Goal: Information Seeking & Learning: Learn about a topic

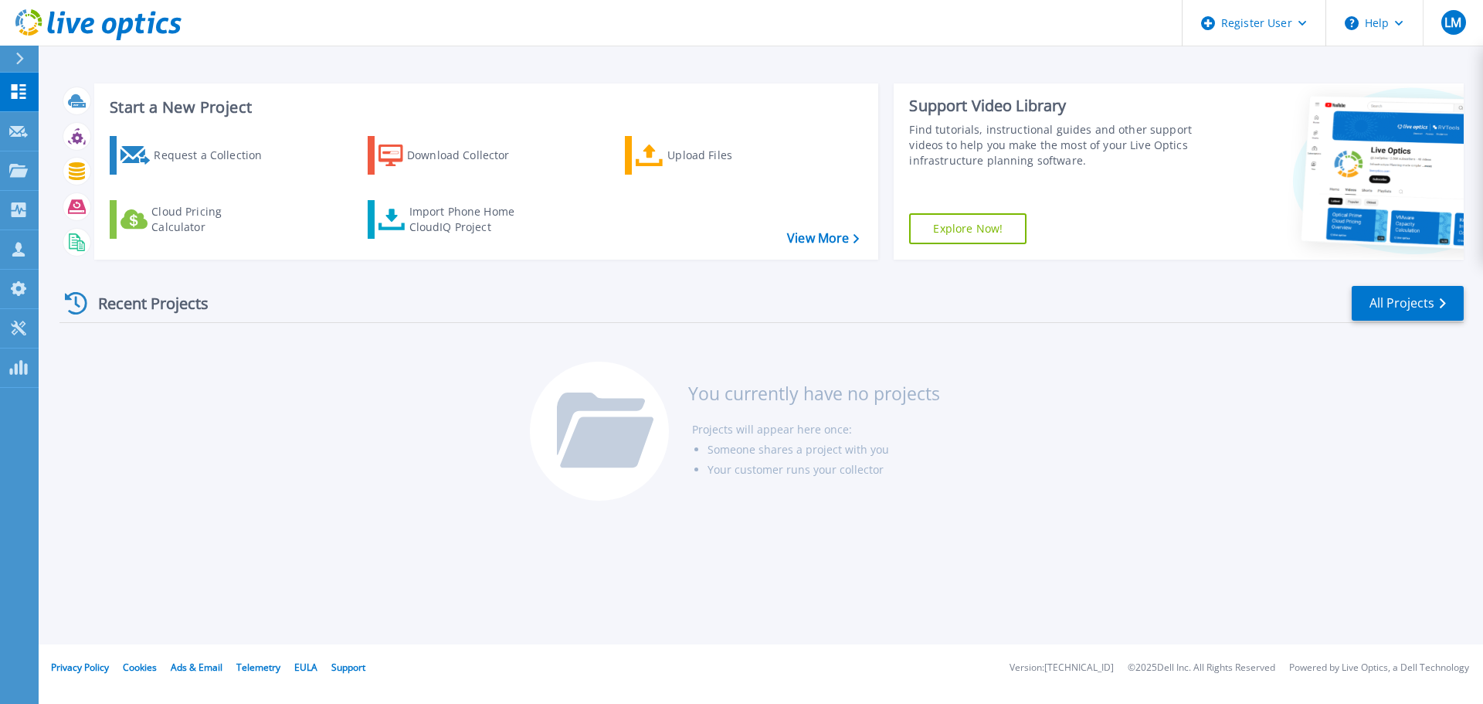
drag, startPoint x: 826, startPoint y: 420, endPoint x: 839, endPoint y: 427, distance: 14.9
click at [826, 420] on li "Projects will appear here once:" at bounding box center [816, 429] width 248 height 20
click at [297, 478] on div "Recent Projects All Projects You currently have no projects Projects will appea…" at bounding box center [761, 394] width 1404 height 244
click at [522, 439] on div "Recent Projects All Projects You currently have no projects Projects will appea…" at bounding box center [761, 394] width 1404 height 244
click at [601, 378] on div at bounding box center [599, 430] width 139 height 139
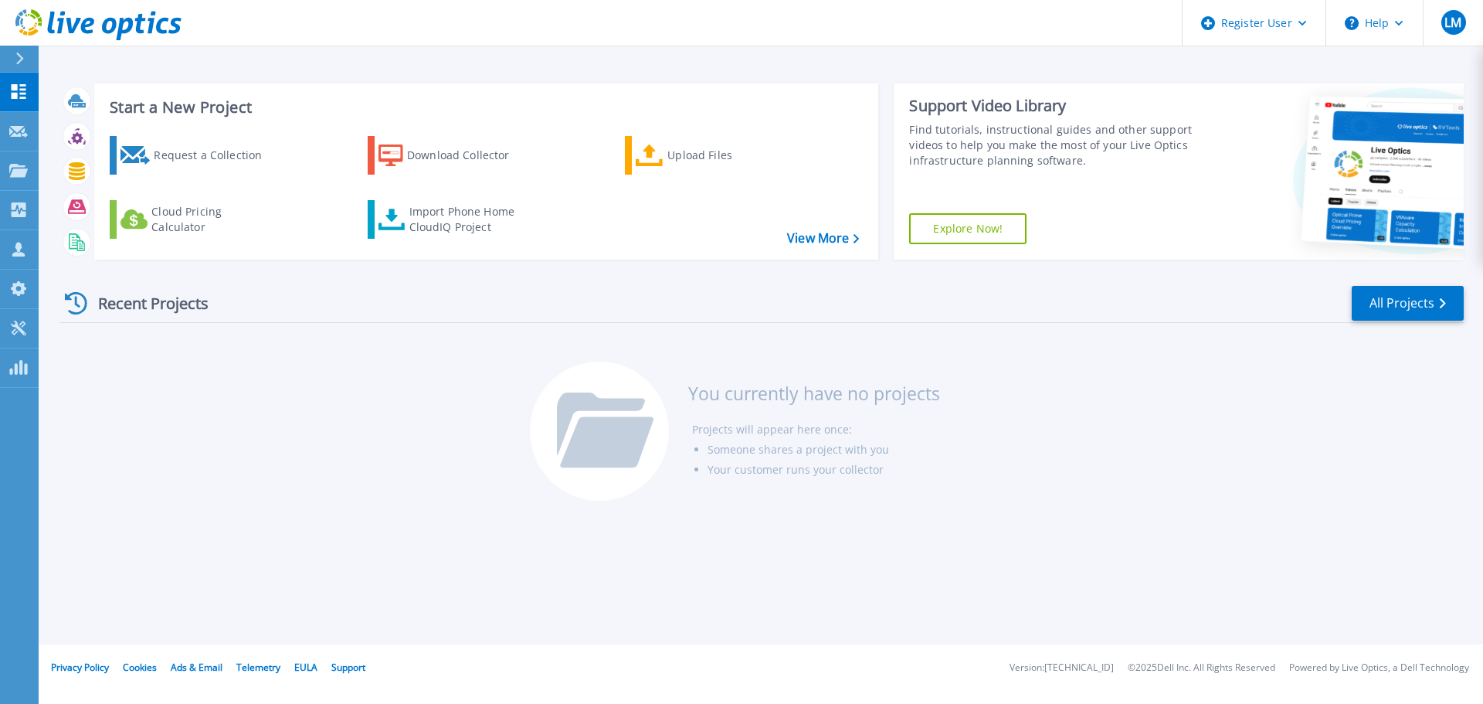
click at [24, 642] on div "Dashboard Dashboard Request Capture Request Capture Projects Projects Search Pr…" at bounding box center [19, 389] width 39 height 632
click at [12, 59] on button at bounding box center [19, 59] width 39 height 27
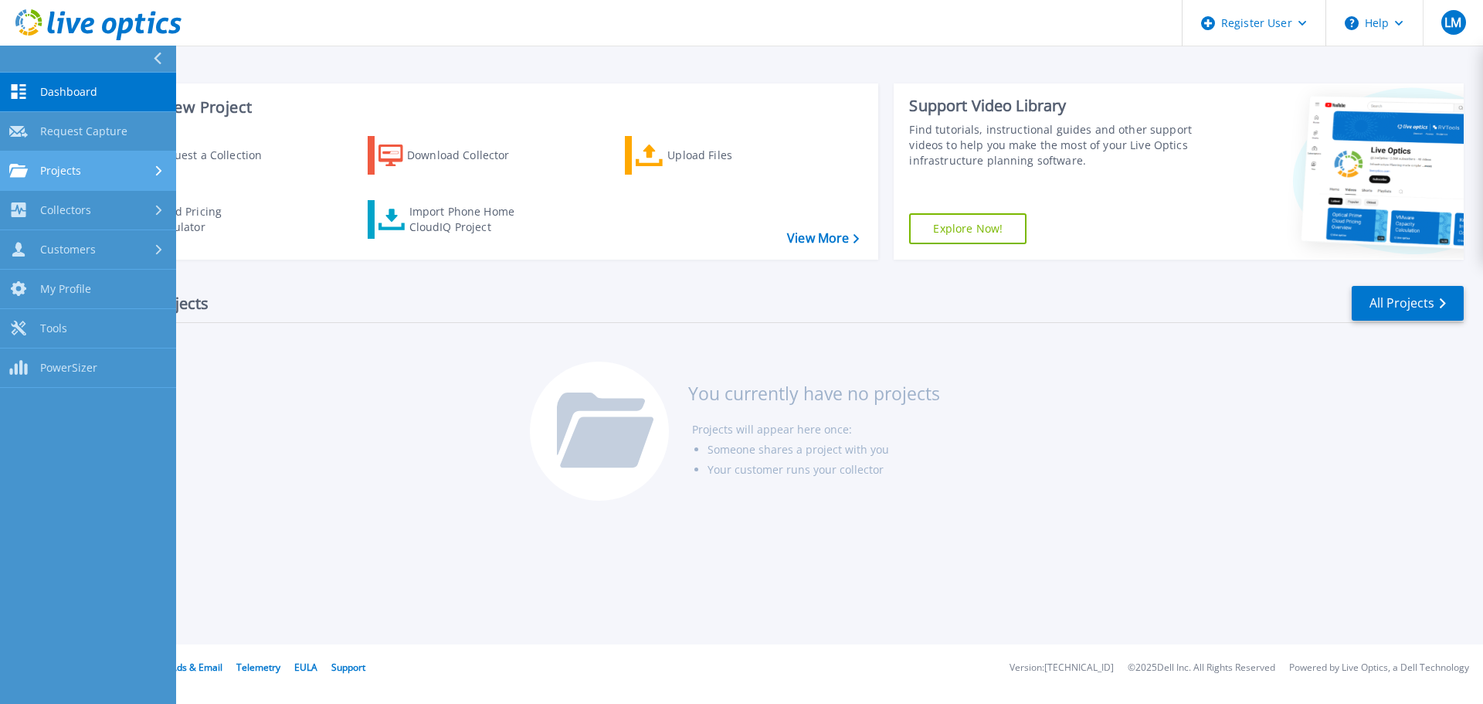
click at [67, 181] on link "Projects Projects" at bounding box center [88, 170] width 176 height 39
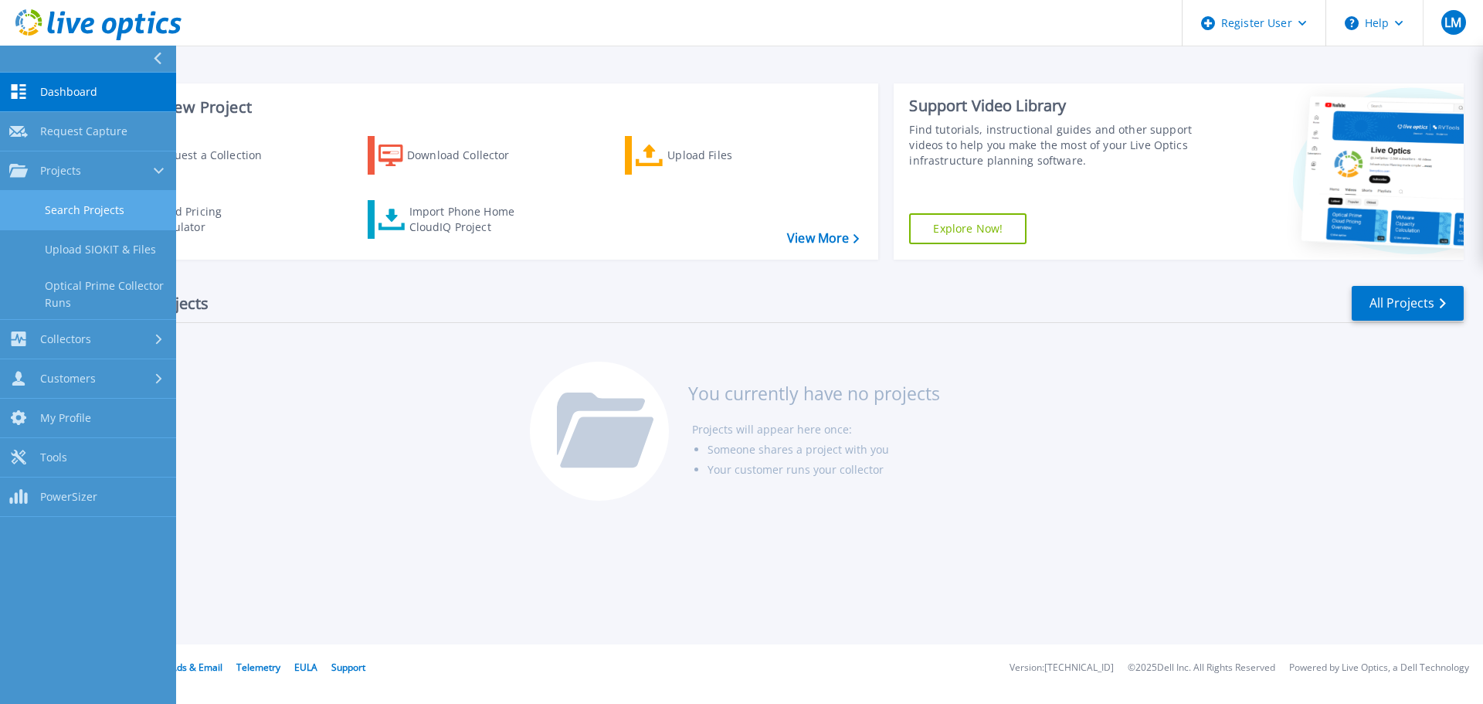
click at [68, 221] on link "Search Projects" at bounding box center [88, 210] width 176 height 39
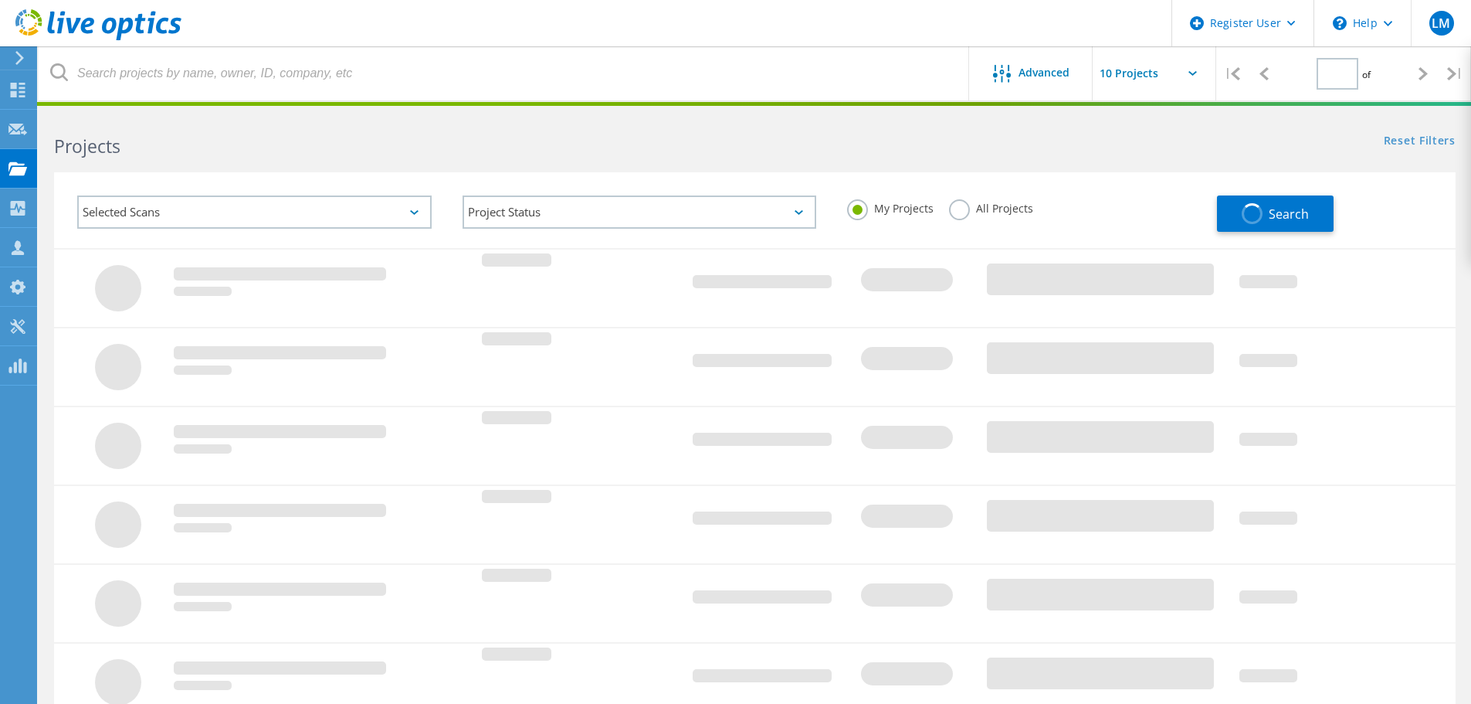
type input "1"
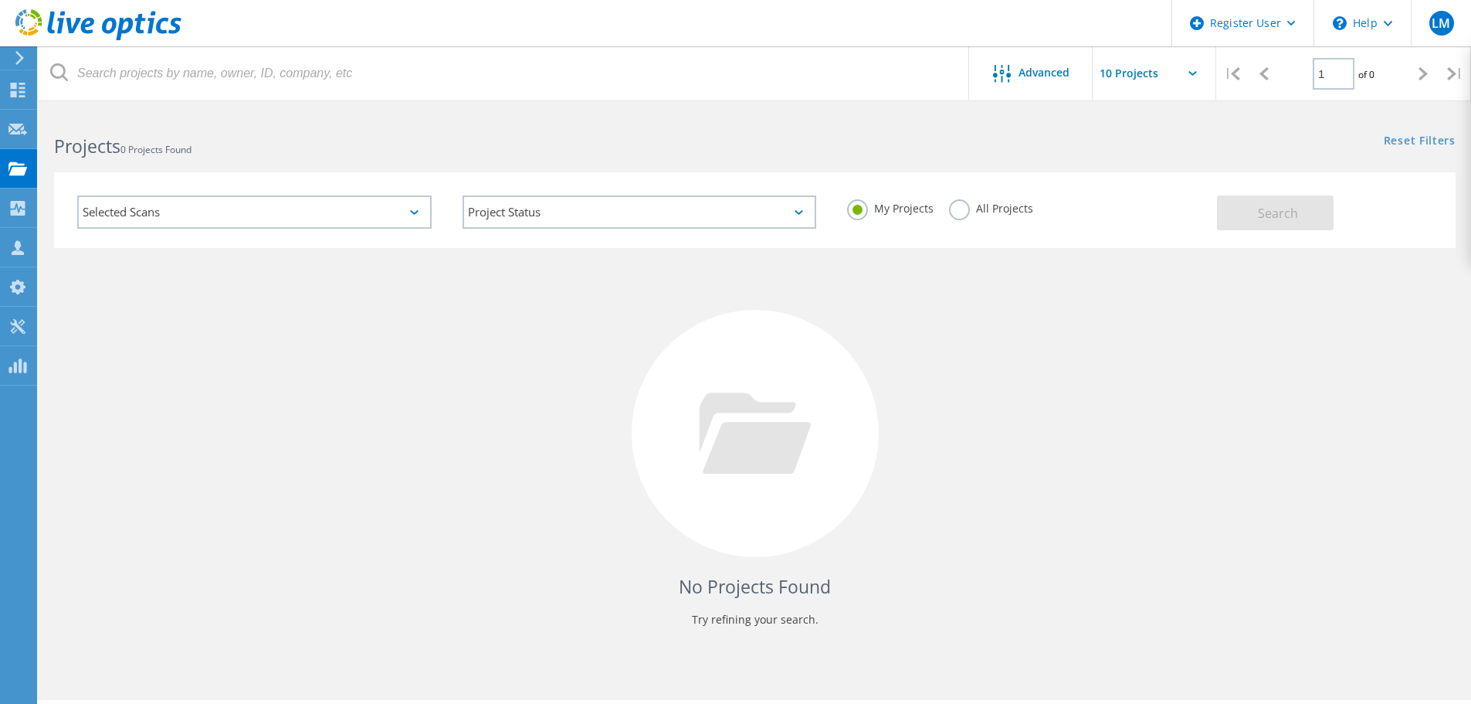
click at [960, 201] on label "All Projects" at bounding box center [991, 206] width 84 height 15
click at [0, 0] on input "All Projects" at bounding box center [0, 0] width 0 height 0
click at [317, 210] on div "Selected Scans" at bounding box center [254, 211] width 354 height 33
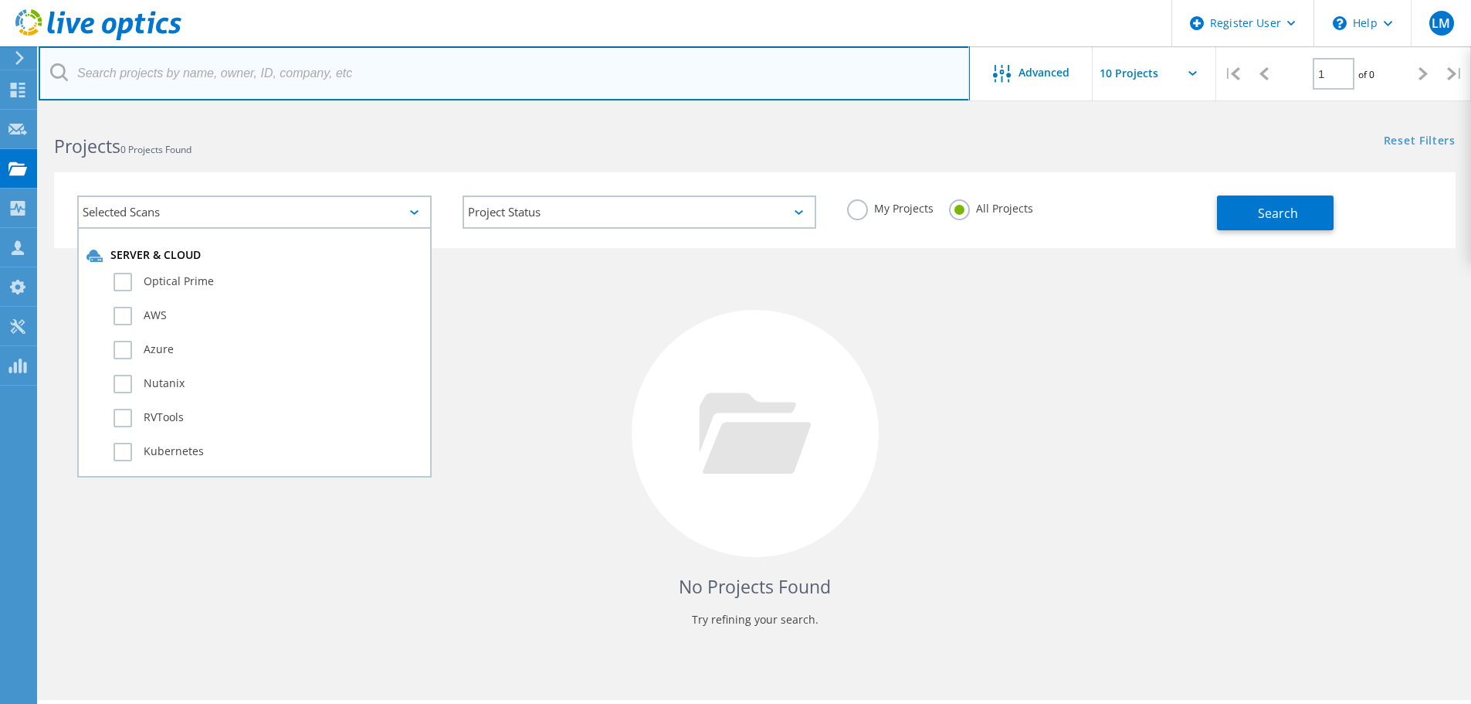
click at [220, 65] on input "text" at bounding box center [504, 73] width 931 height 54
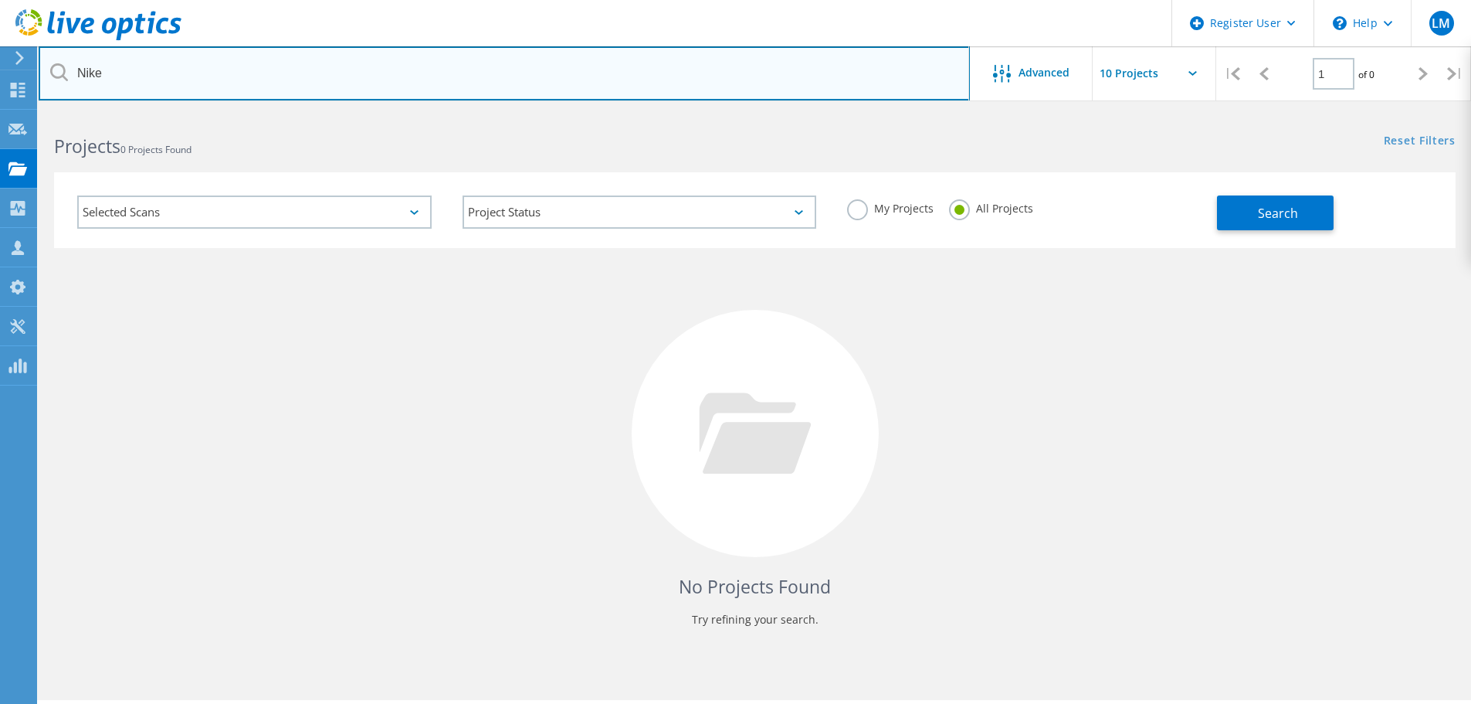
type input "Nike"
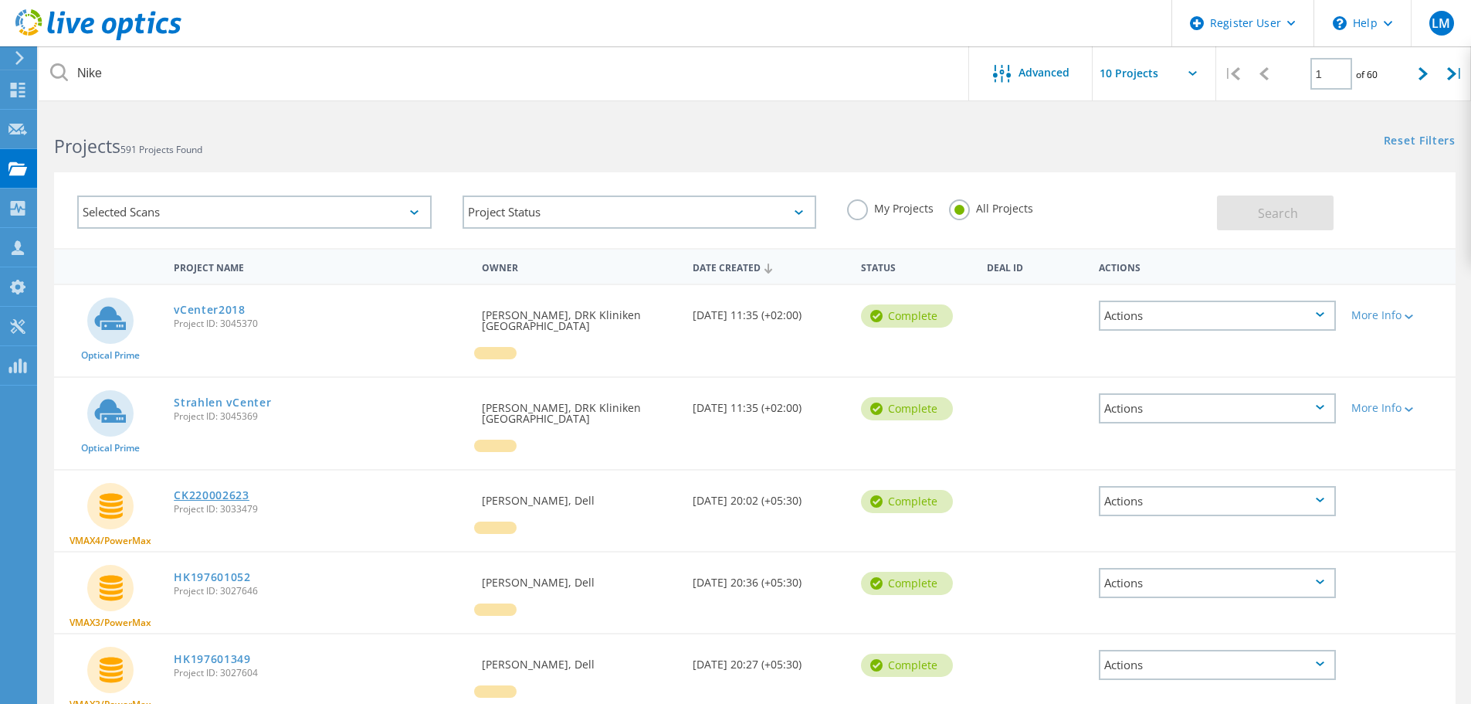
click at [225, 490] on link "CK220002623" at bounding box center [212, 495] width 76 height 11
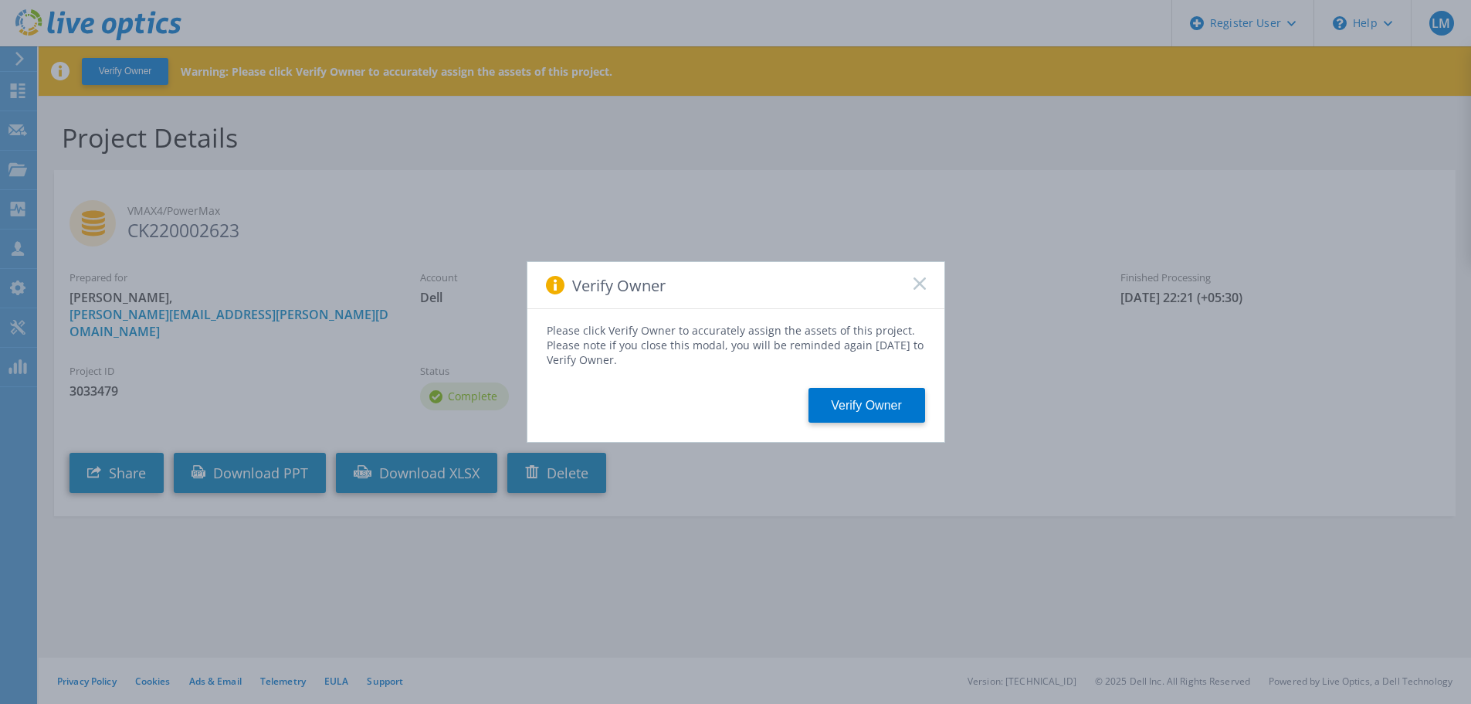
click at [923, 274] on div "Verify Owner" at bounding box center [735, 285] width 417 height 47
click at [919, 283] on rect at bounding box center [919, 282] width 13 height 13
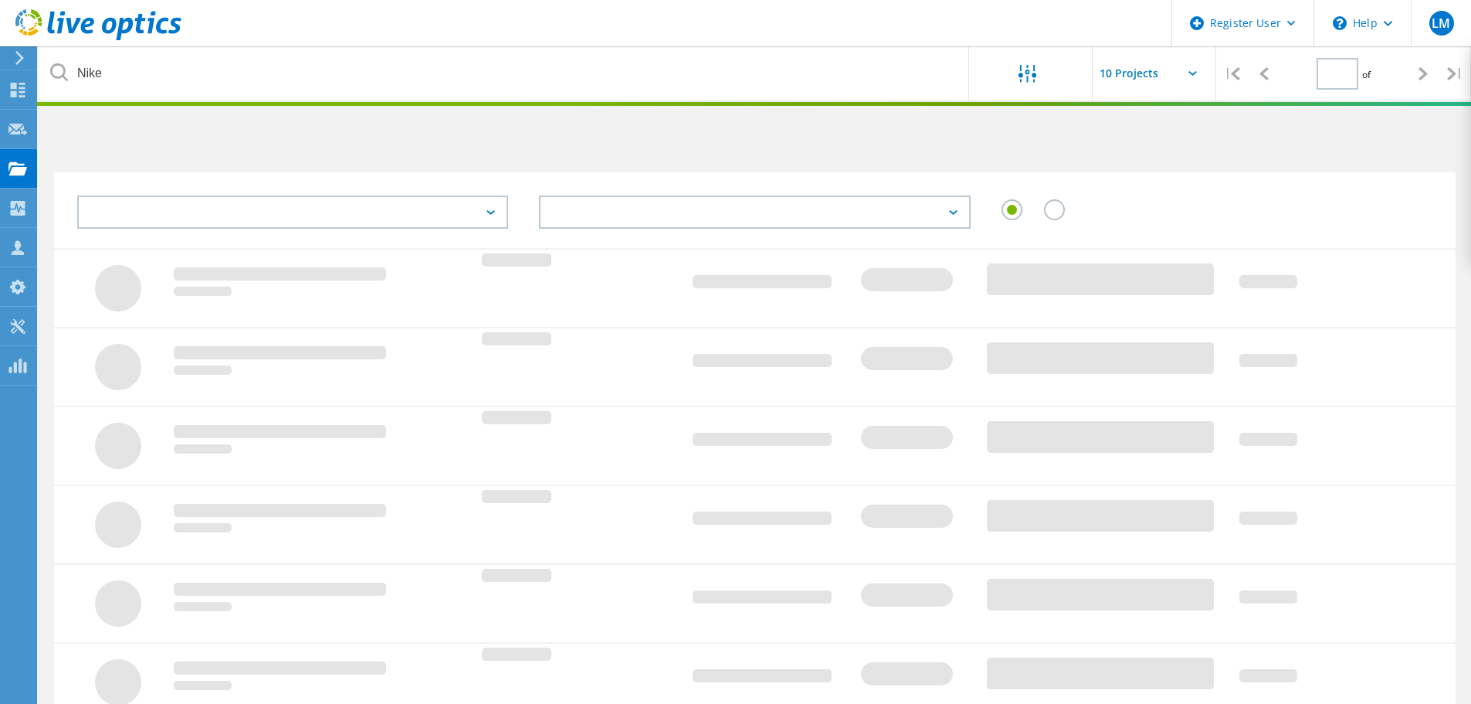
type input "1"
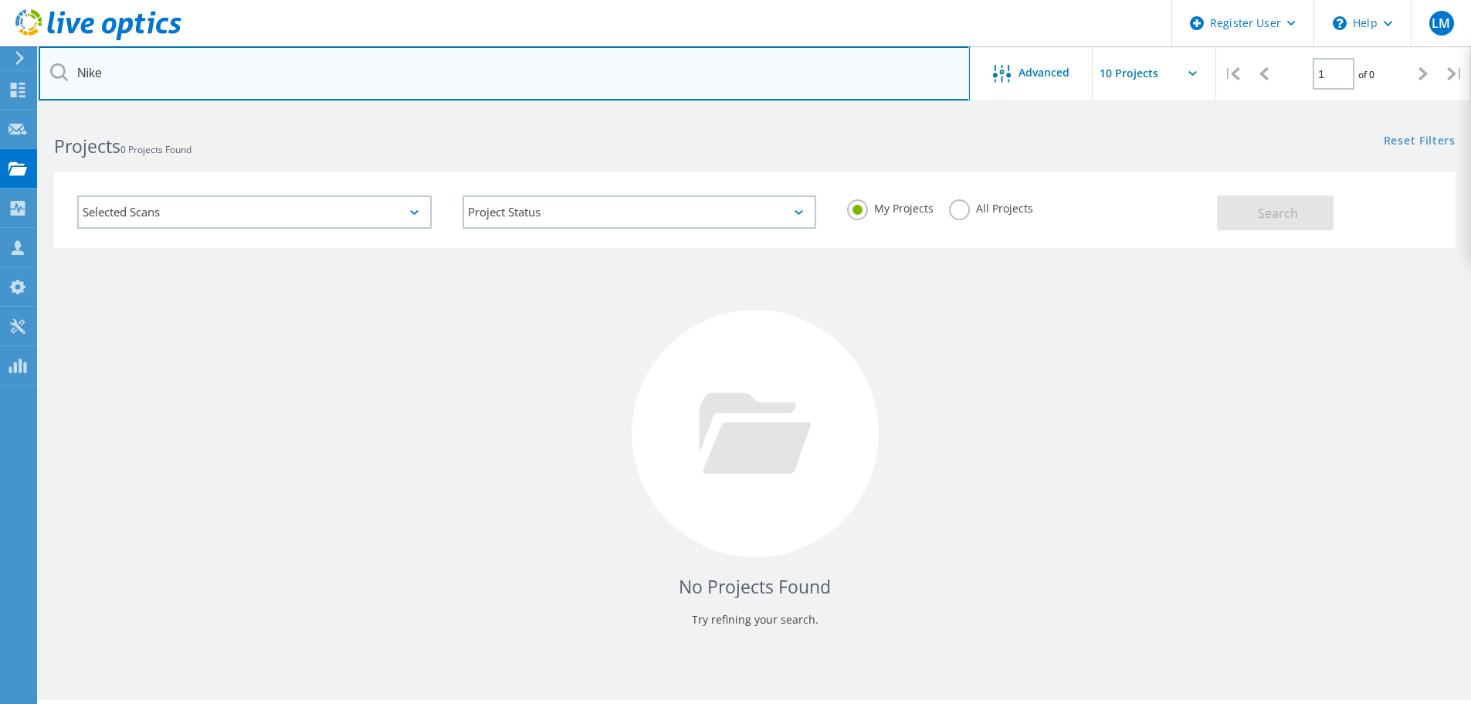
click at [203, 77] on input "Nike" at bounding box center [504, 73] width 931 height 54
click at [178, 53] on input "Nike" at bounding box center [504, 73] width 931 height 54
click at [181, 72] on input "Nike" at bounding box center [504, 73] width 931 height 54
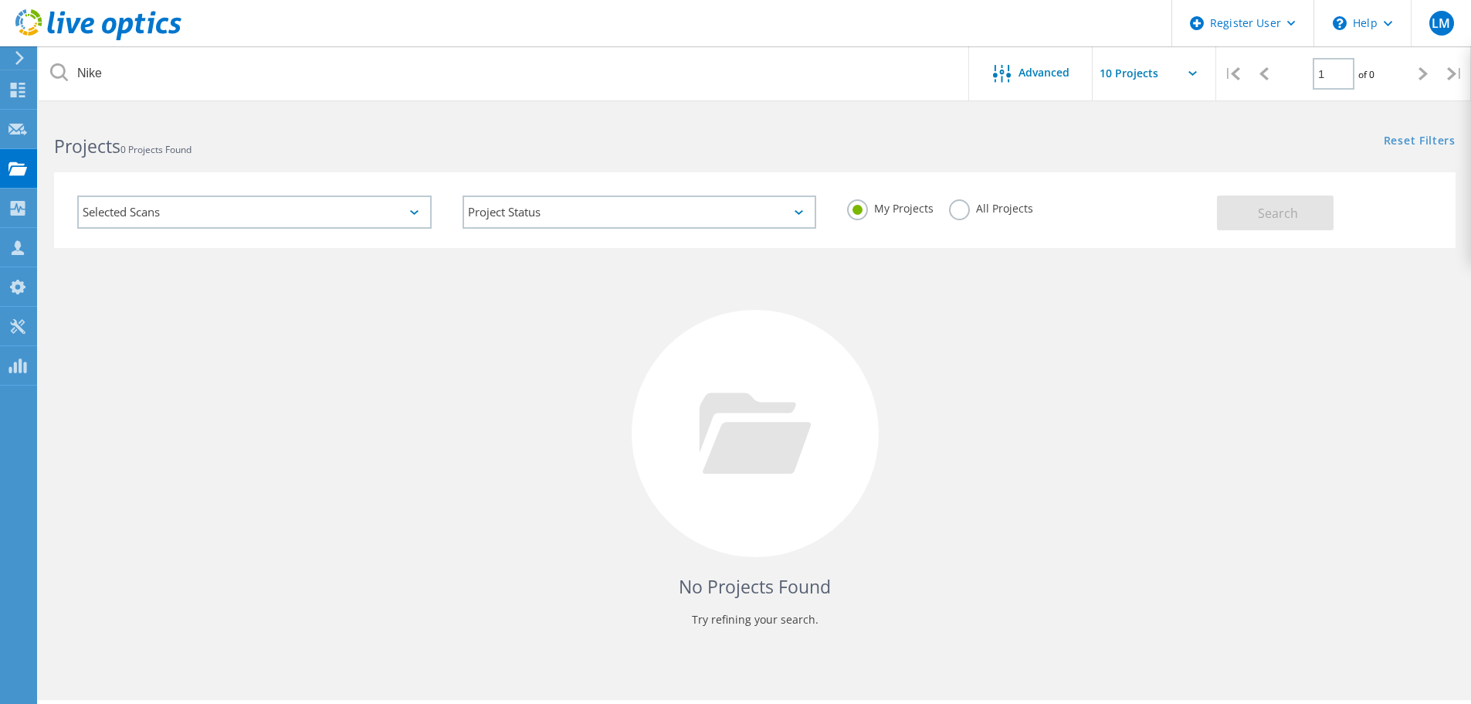
click at [579, 152] on h2 "Projects 0 Projects Found" at bounding box center [396, 146] width 685 height 25
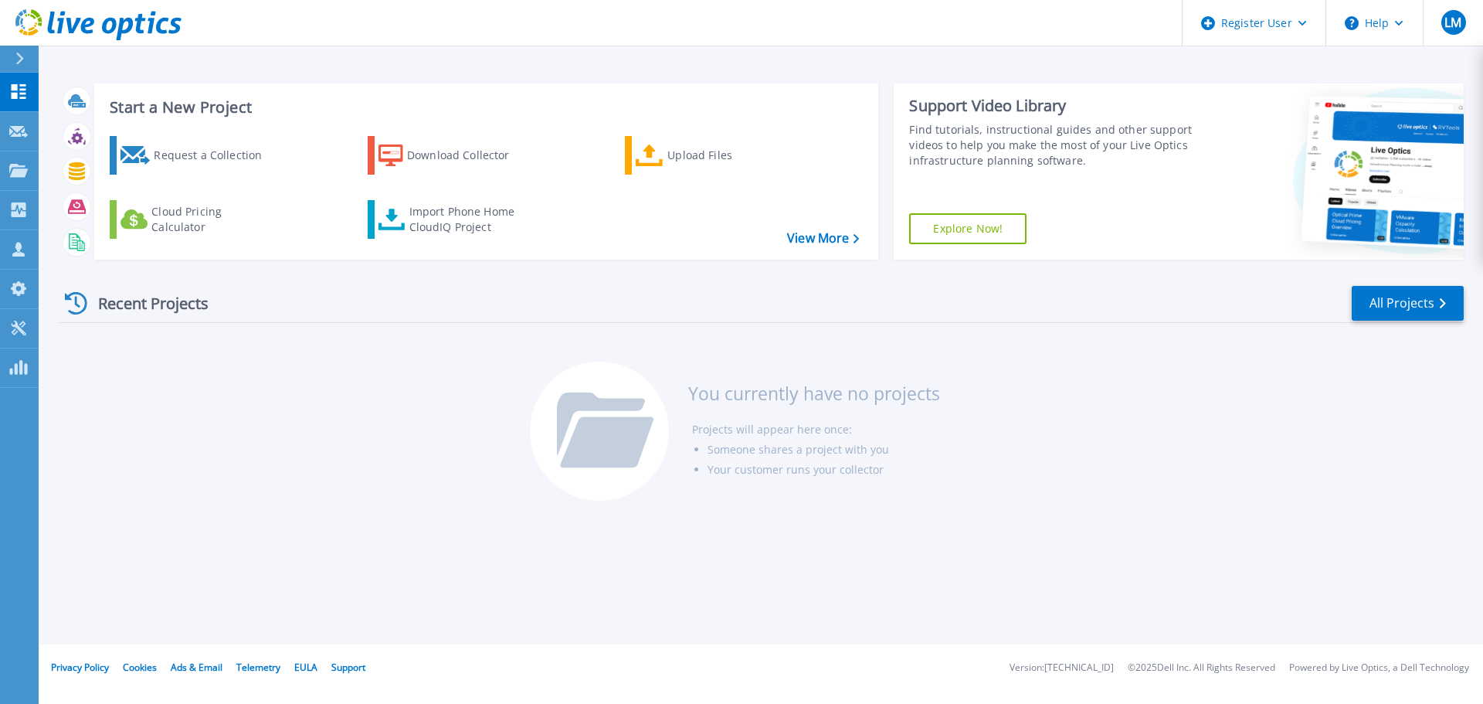
click at [22, 53] on icon at bounding box center [19, 59] width 8 height 12
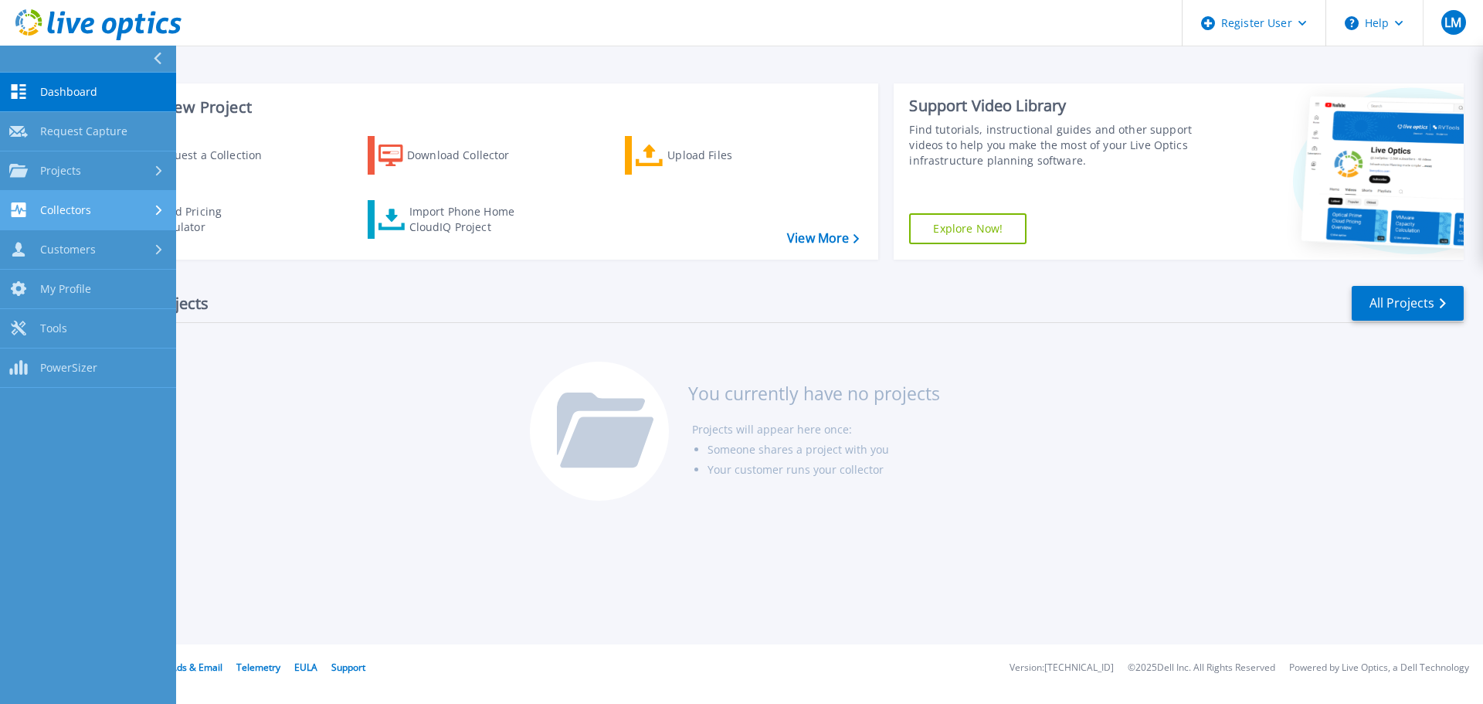
click at [97, 222] on link "Collectors Collectors" at bounding box center [88, 210] width 176 height 39
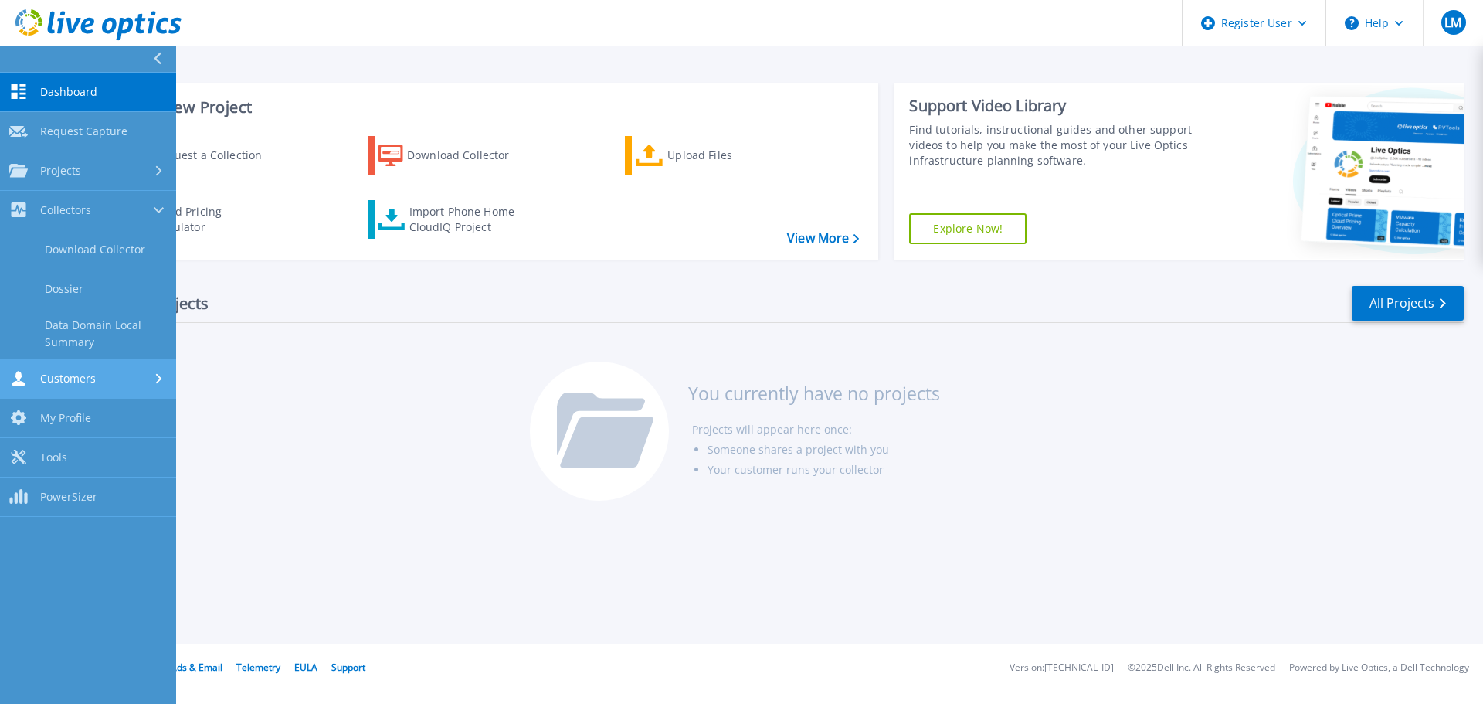
click at [158, 372] on div at bounding box center [160, 378] width 13 height 12
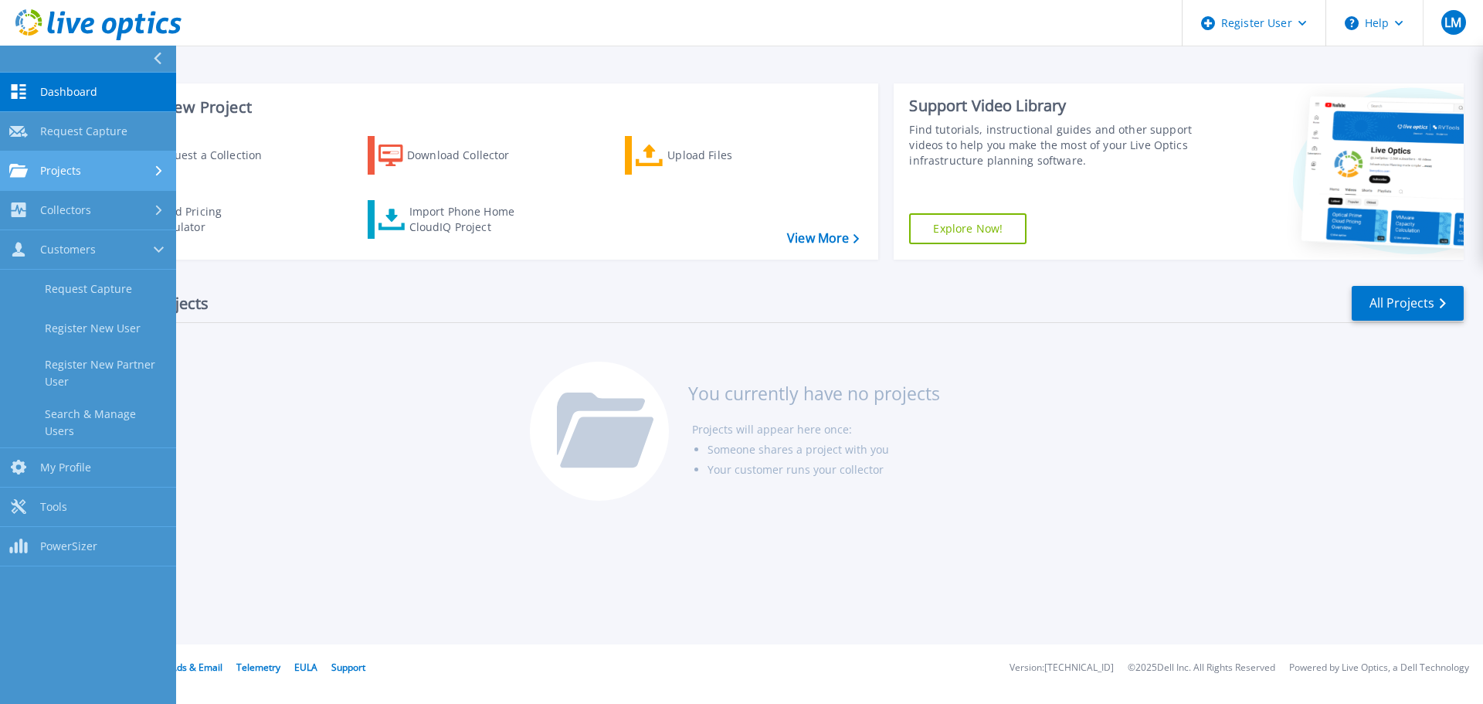
click at [158, 167] on icon at bounding box center [159, 170] width 6 height 10
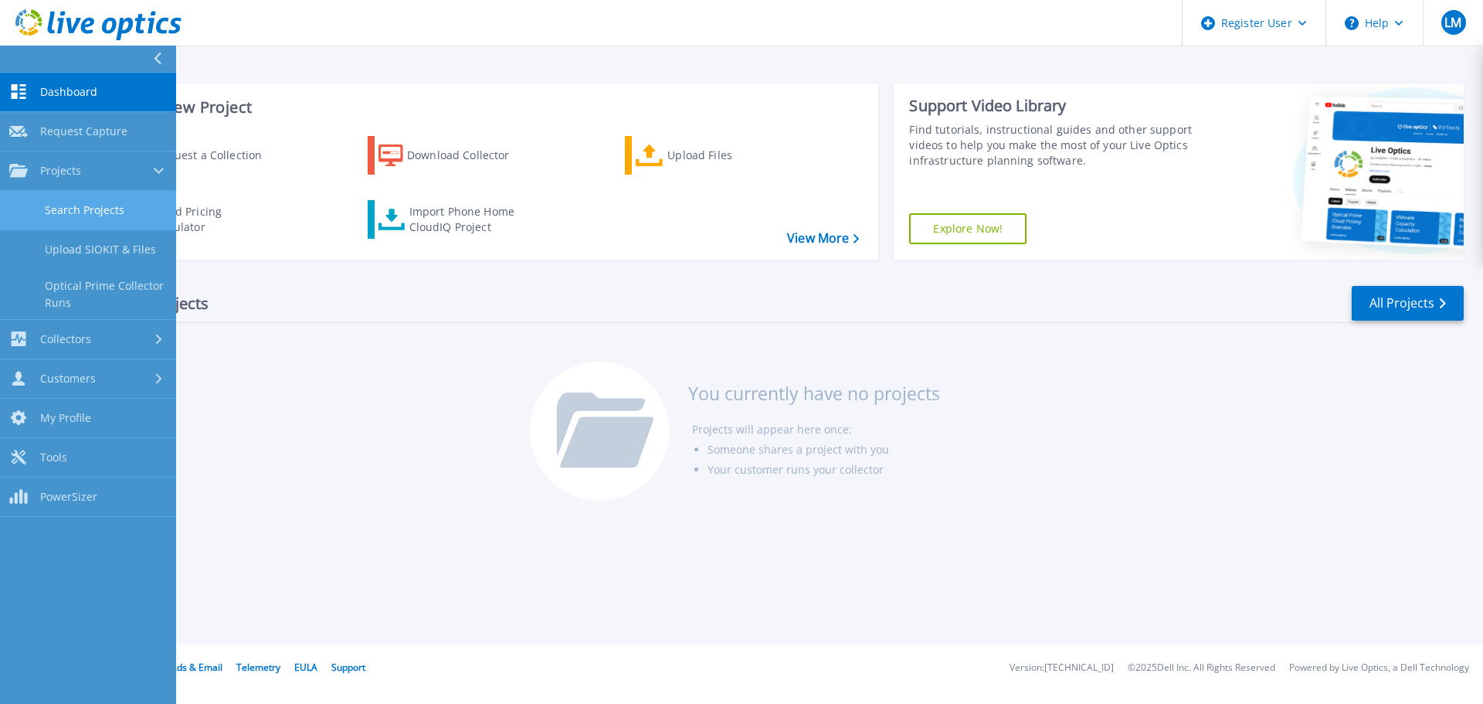
click at [118, 215] on link "Search Projects" at bounding box center [88, 210] width 176 height 39
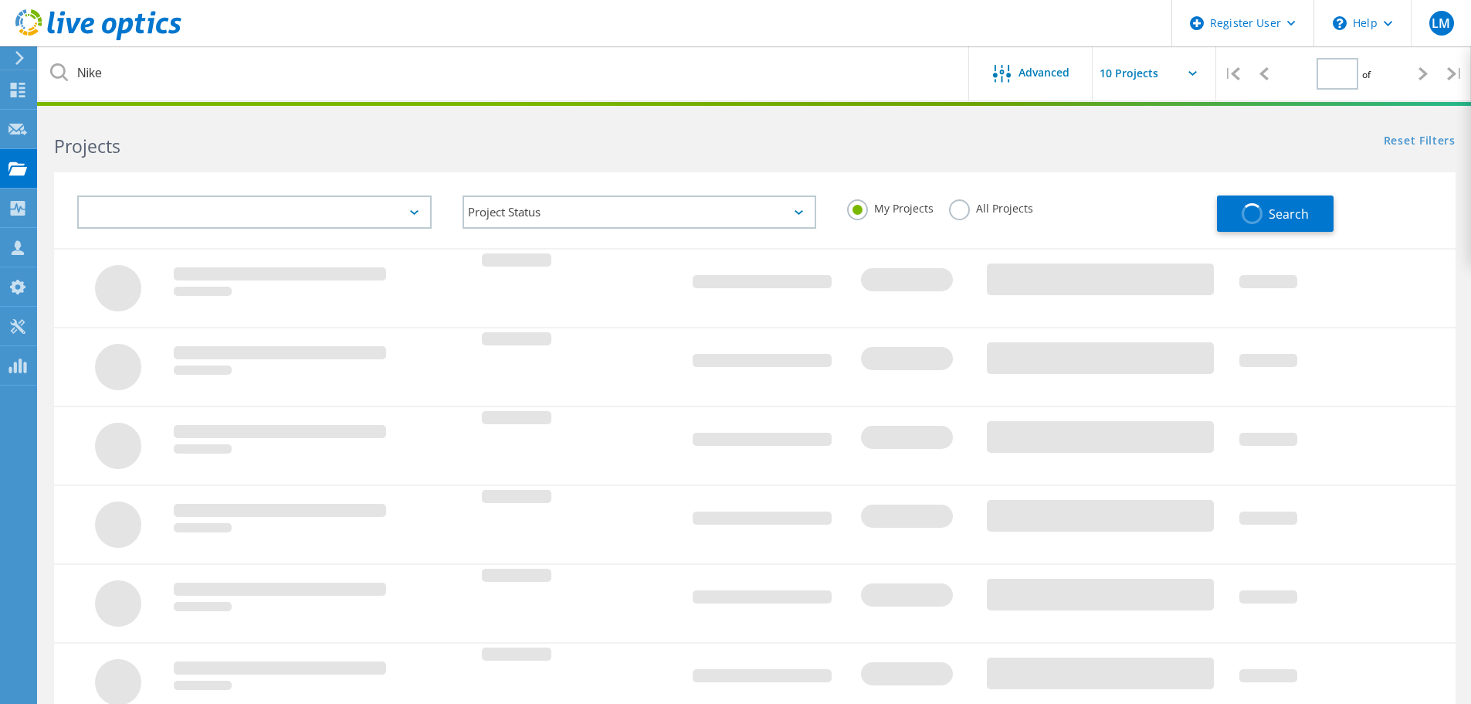
type input "1"
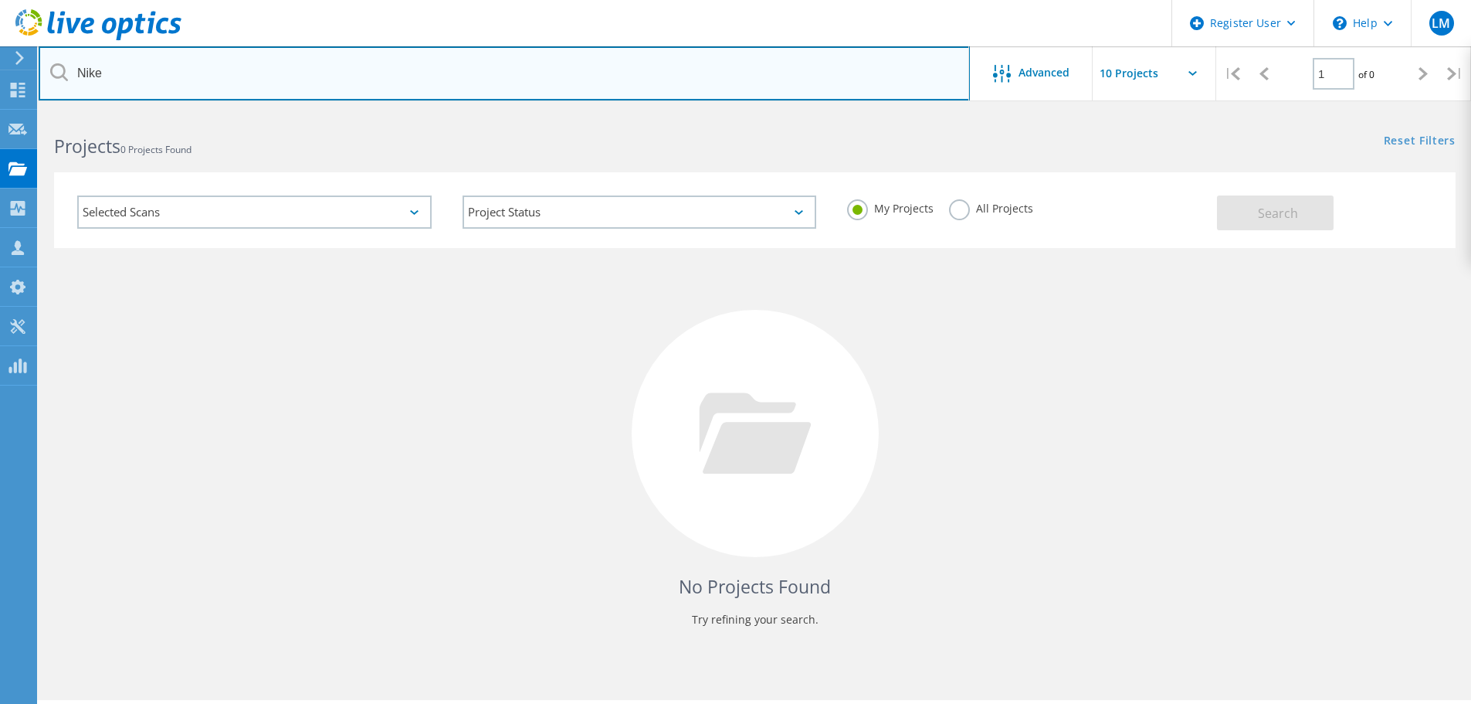
click at [209, 79] on input "Nike" at bounding box center [504, 73] width 931 height 54
click at [170, 77] on input "Nike" at bounding box center [504, 73] width 931 height 54
type input "Nike"
click at [168, 74] on input "Nike" at bounding box center [504, 73] width 931 height 54
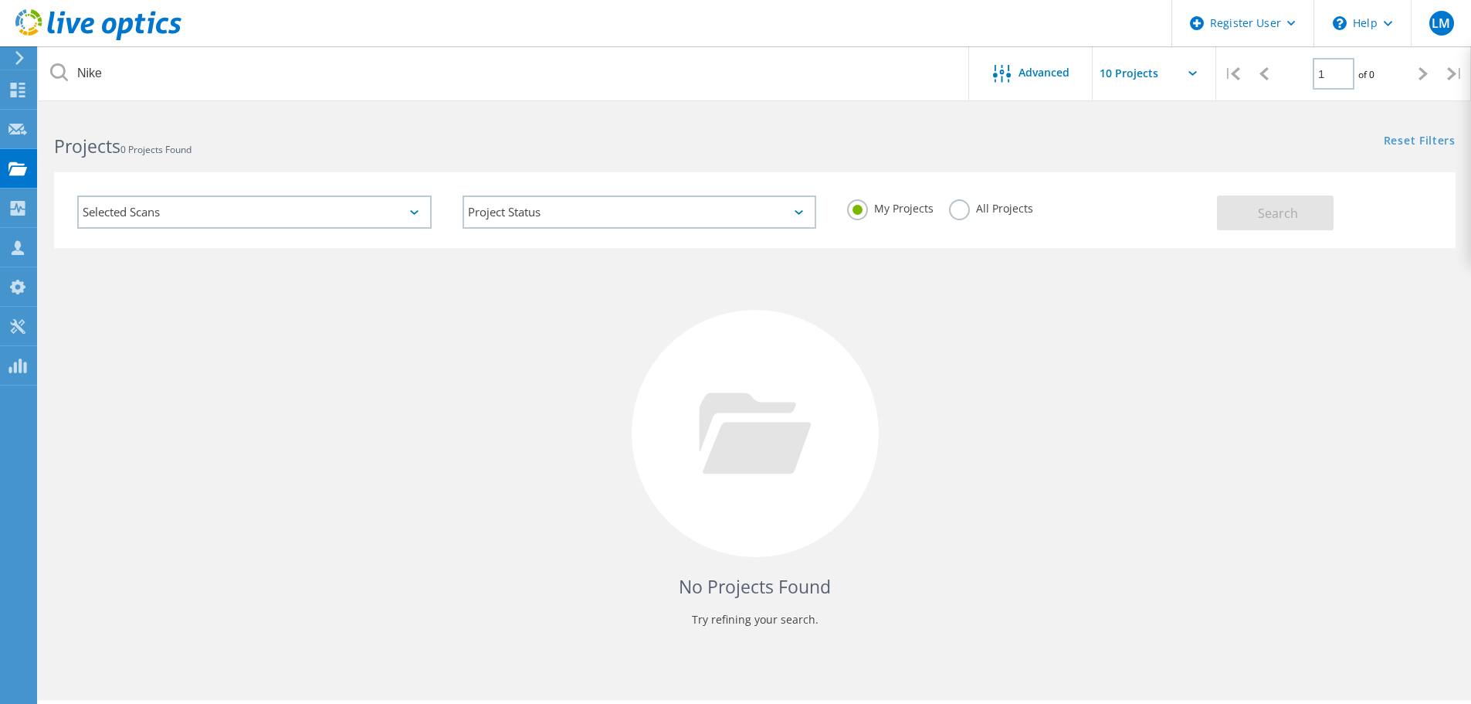
click at [958, 204] on label "All Projects" at bounding box center [991, 206] width 84 height 15
click at [0, 0] on input "All Projects" at bounding box center [0, 0] width 0 height 0
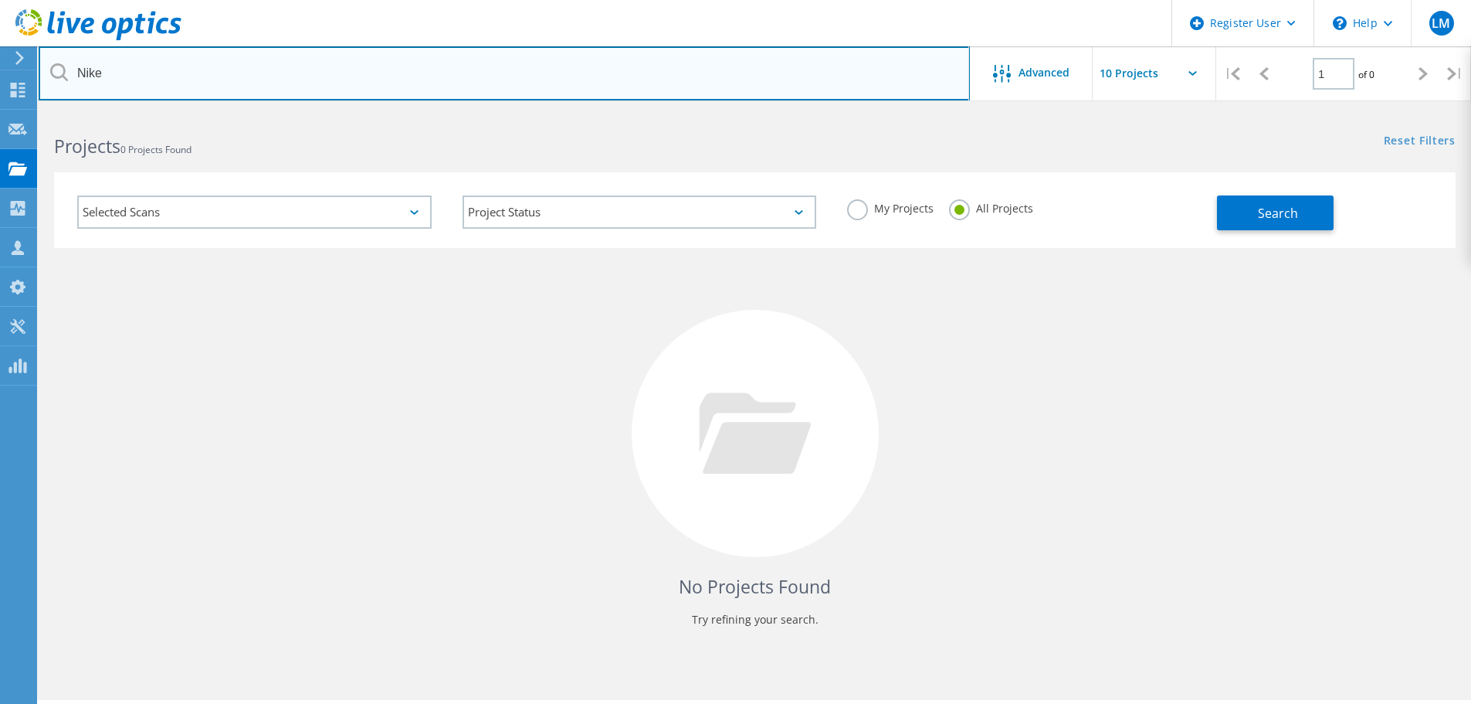
click at [219, 83] on input "Nike" at bounding box center [504, 73] width 931 height 54
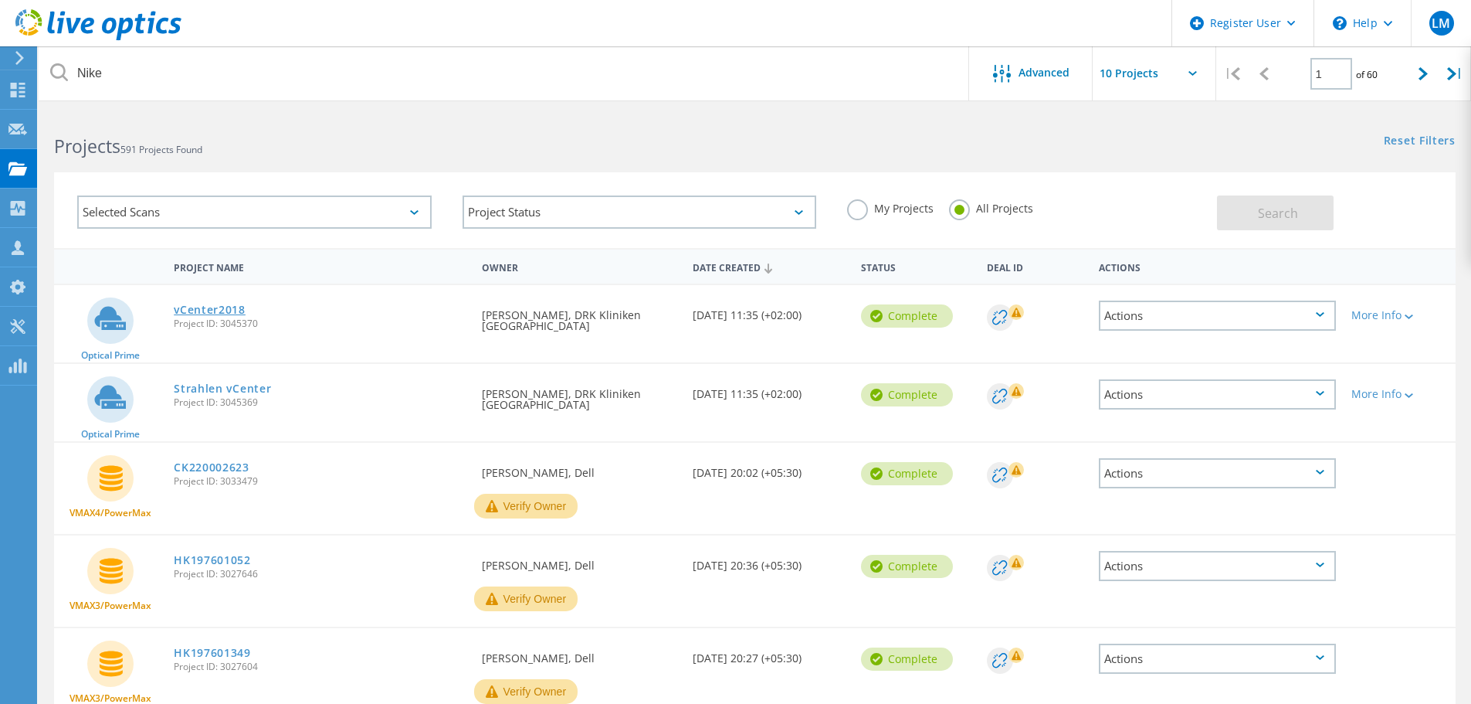
click at [229, 312] on link "vCenter2018" at bounding box center [210, 309] width 72 height 11
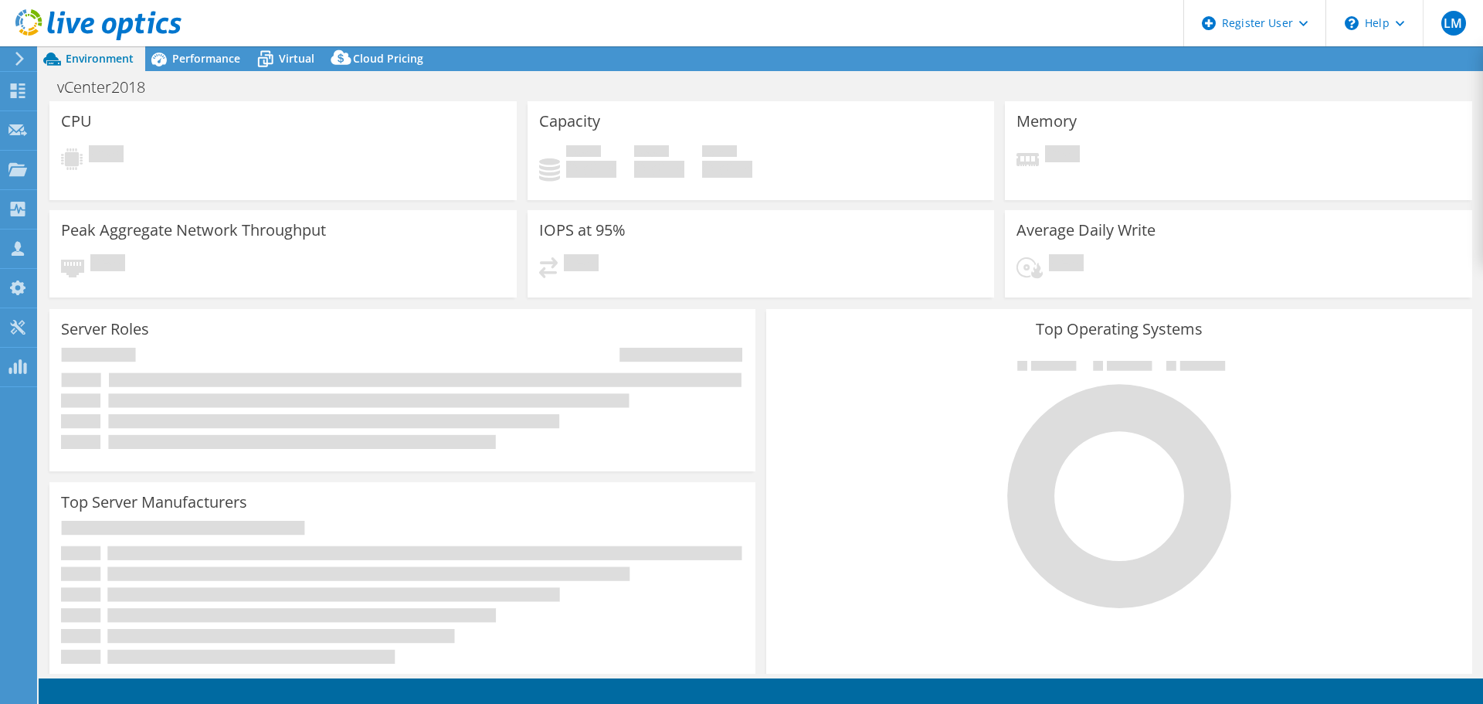
select select "USD"
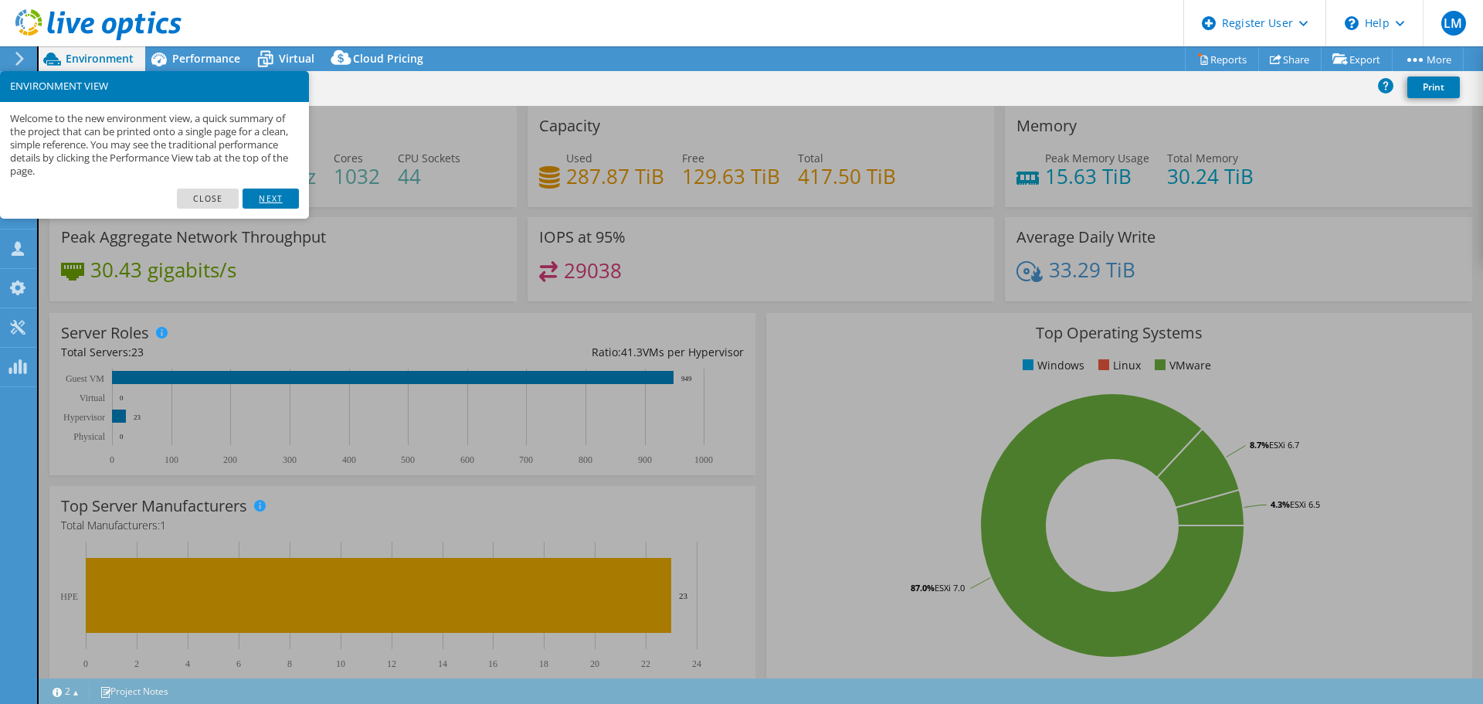
click at [297, 203] on link "Next" at bounding box center [270, 198] width 56 height 20
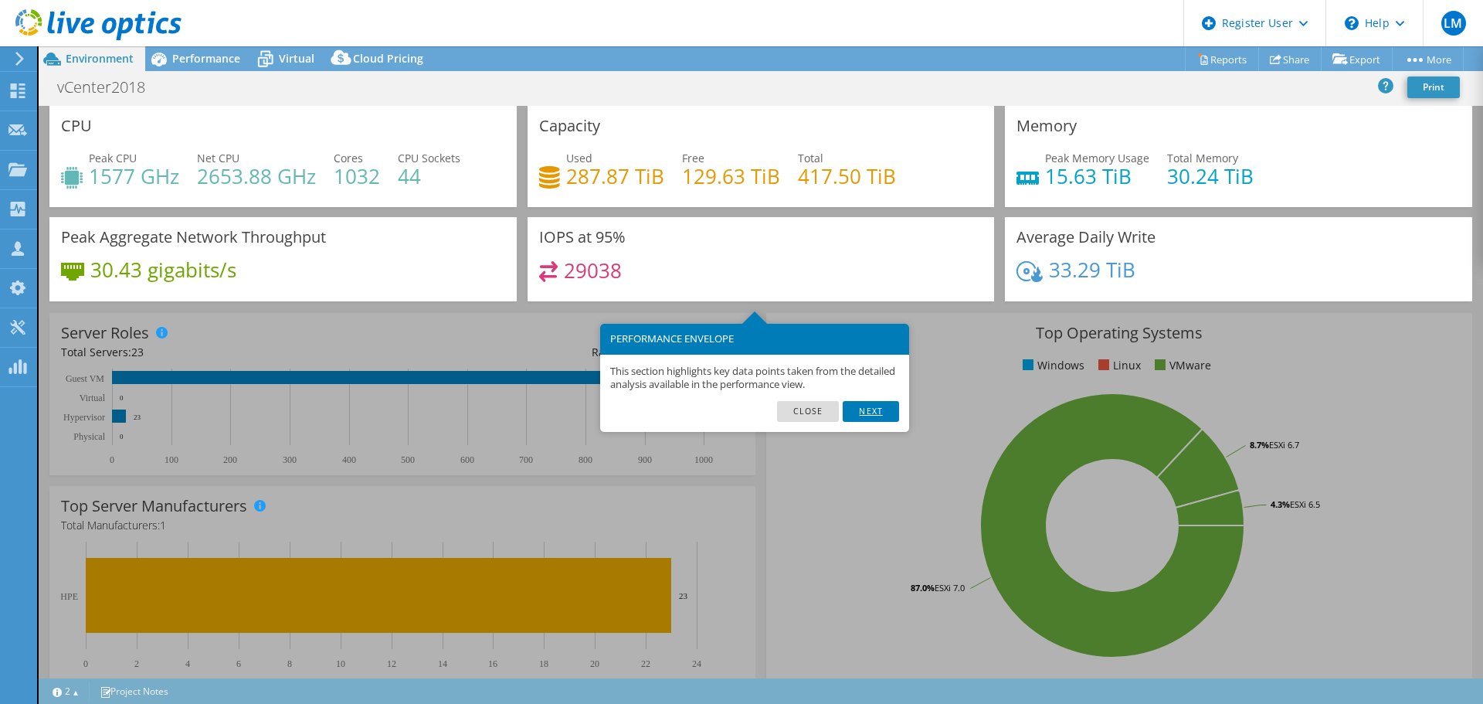
click at [866, 409] on link "Next" at bounding box center [871, 411] width 56 height 20
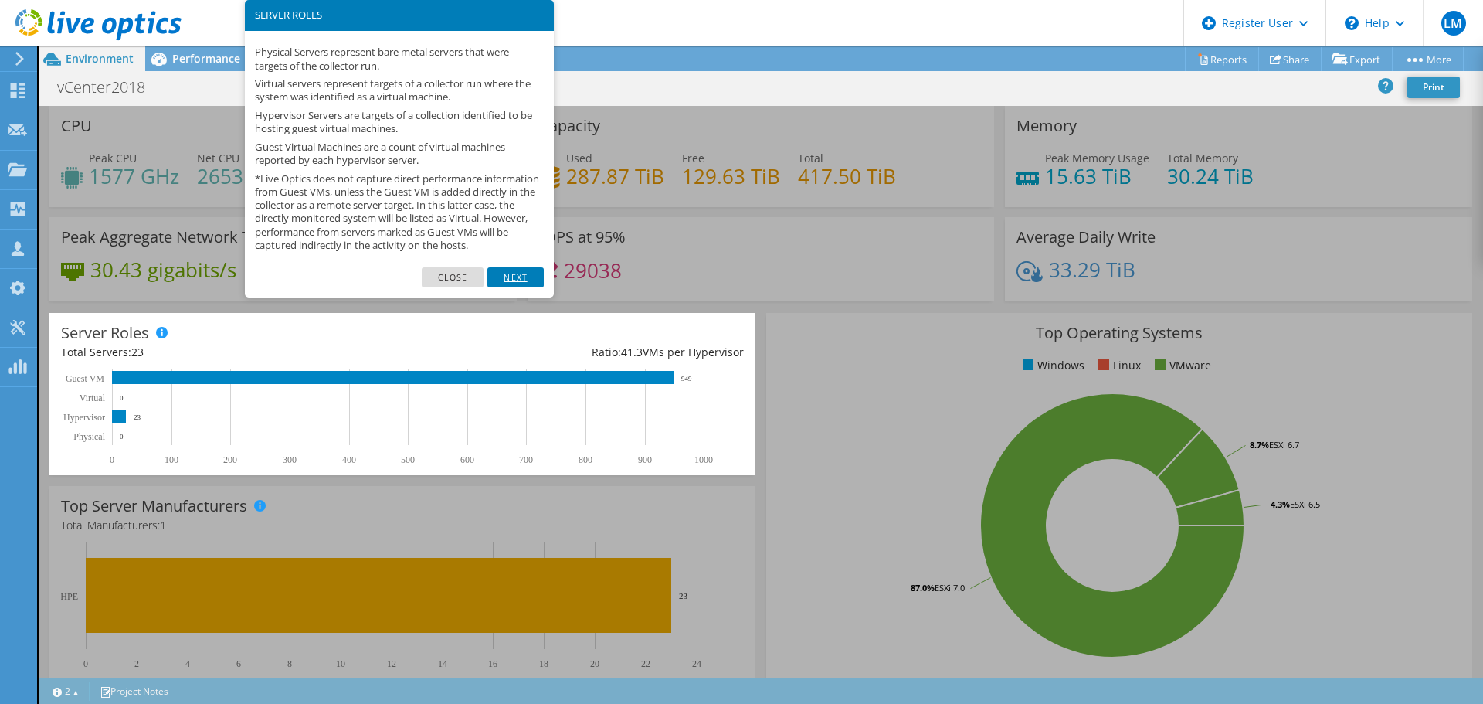
click at [510, 287] on link "Next" at bounding box center [515, 277] width 56 height 20
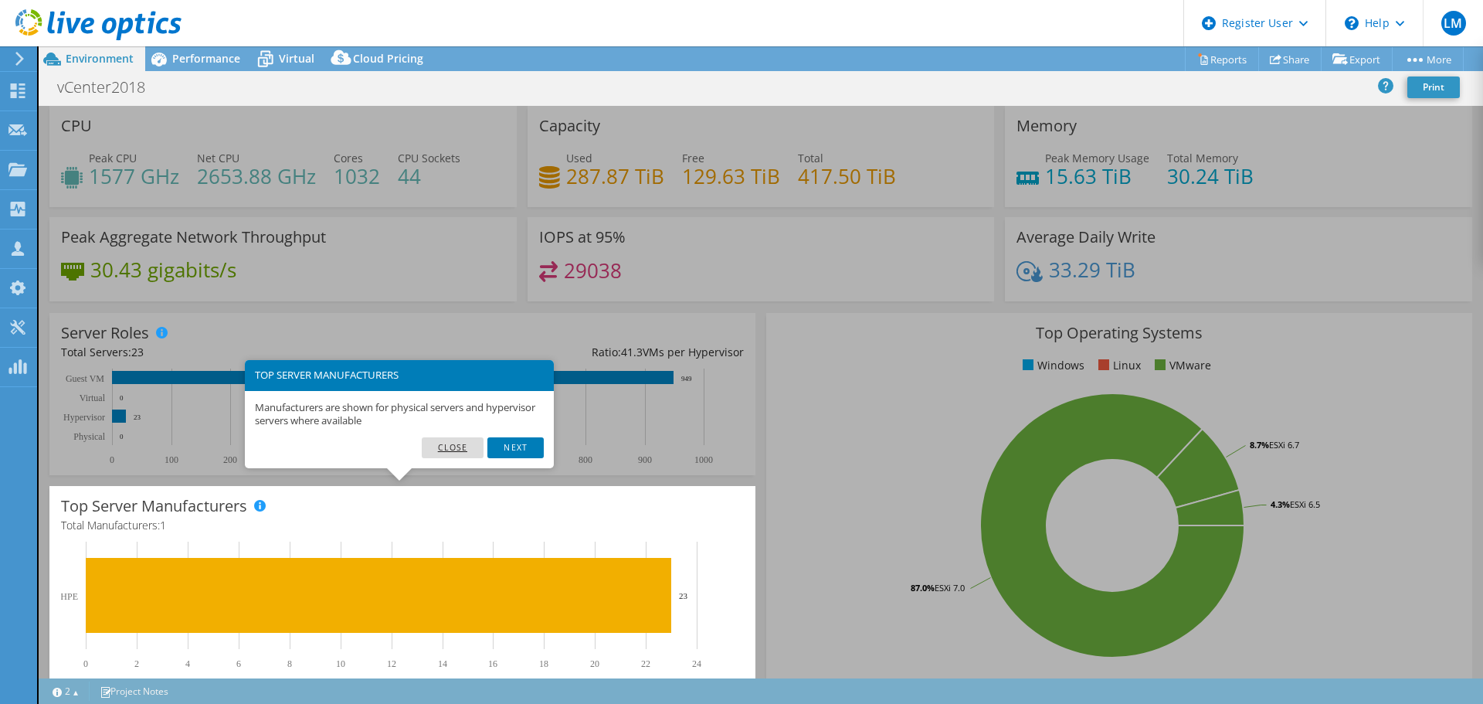
click at [439, 449] on link "Close" at bounding box center [453, 447] width 63 height 20
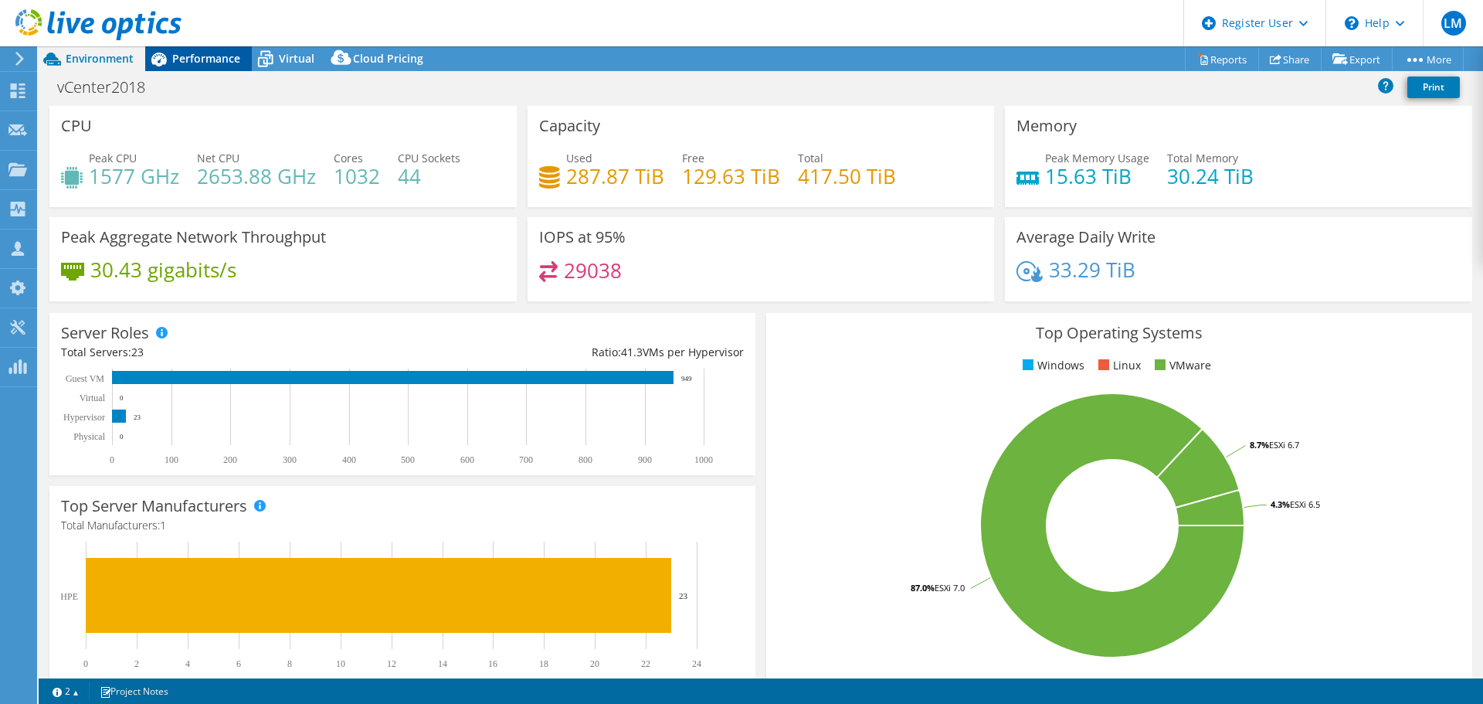
click at [199, 53] on span "Performance" at bounding box center [206, 58] width 68 height 15
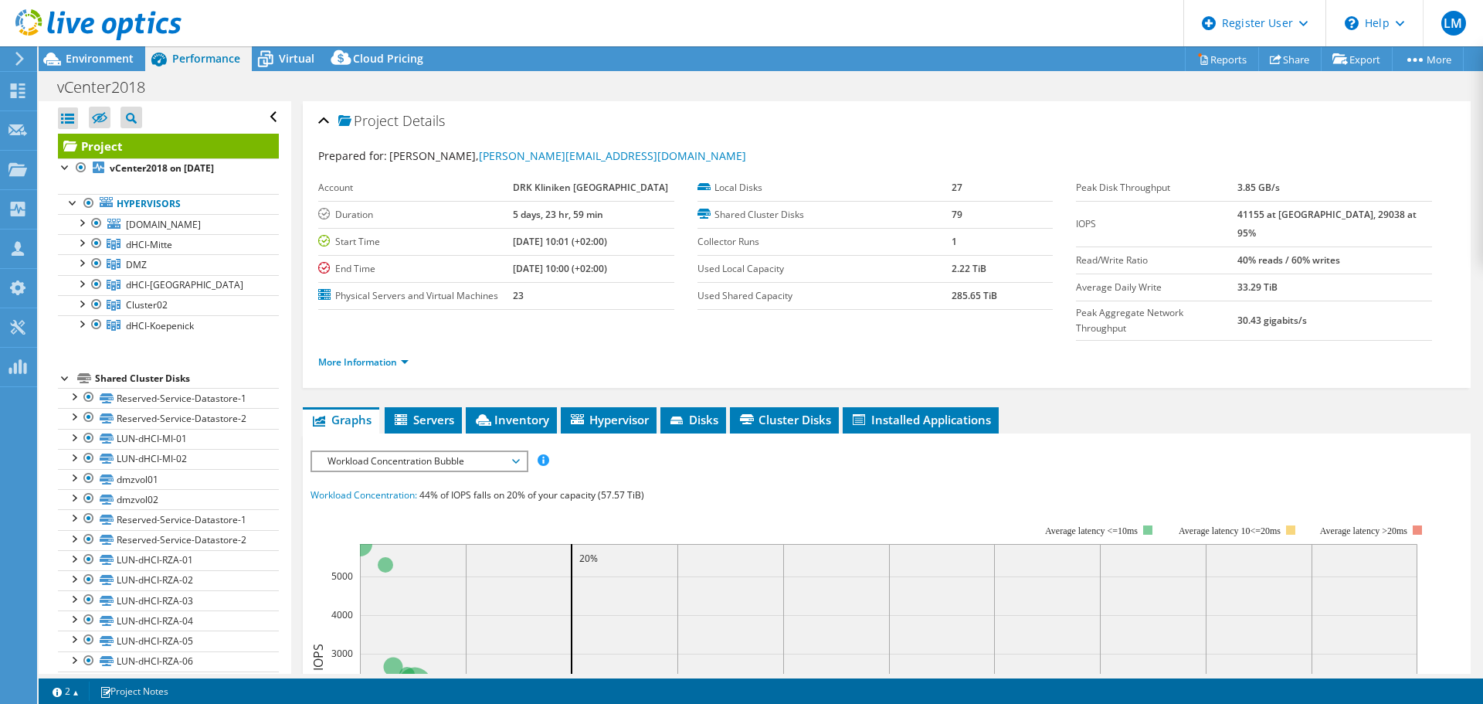
click at [80, 48] on div at bounding box center [90, 26] width 181 height 52
click at [81, 55] on span "Environment" at bounding box center [100, 58] width 68 height 15
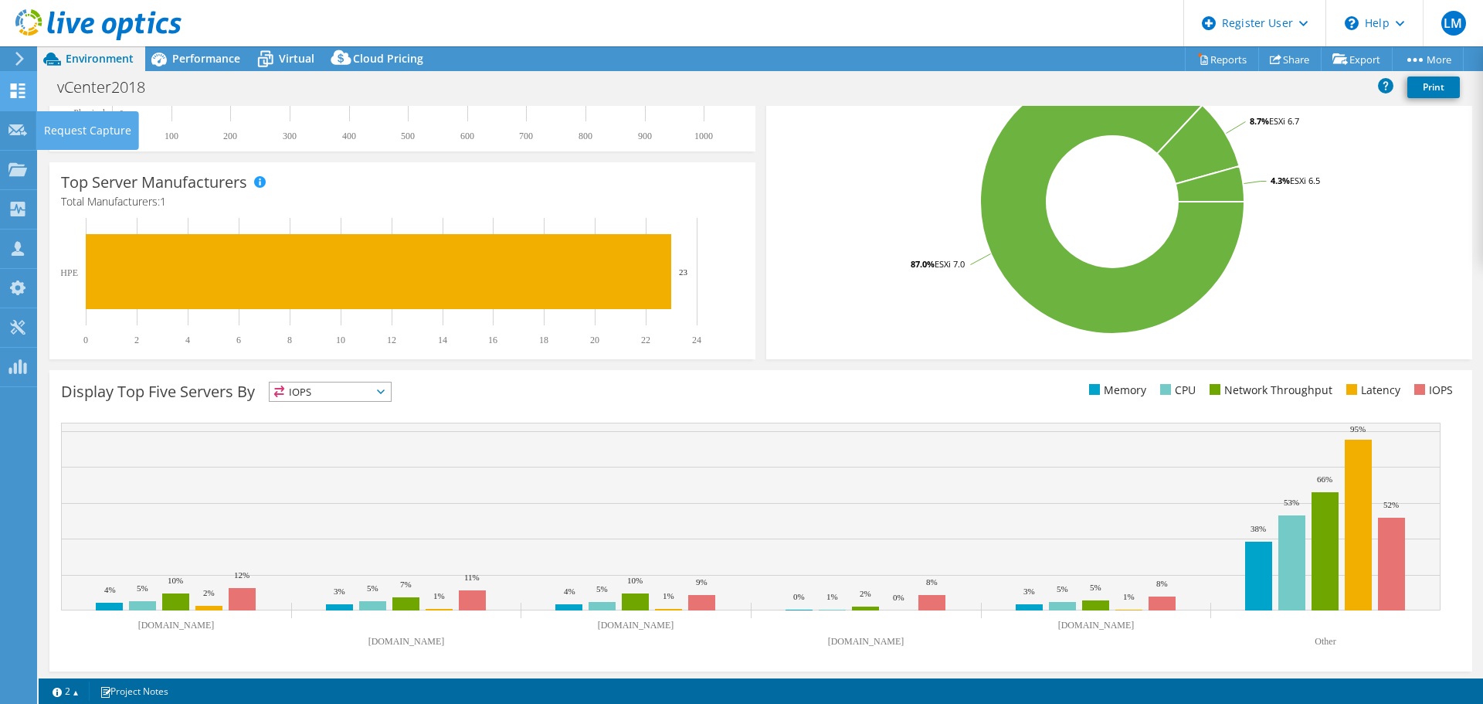
scroll to position [327, 0]
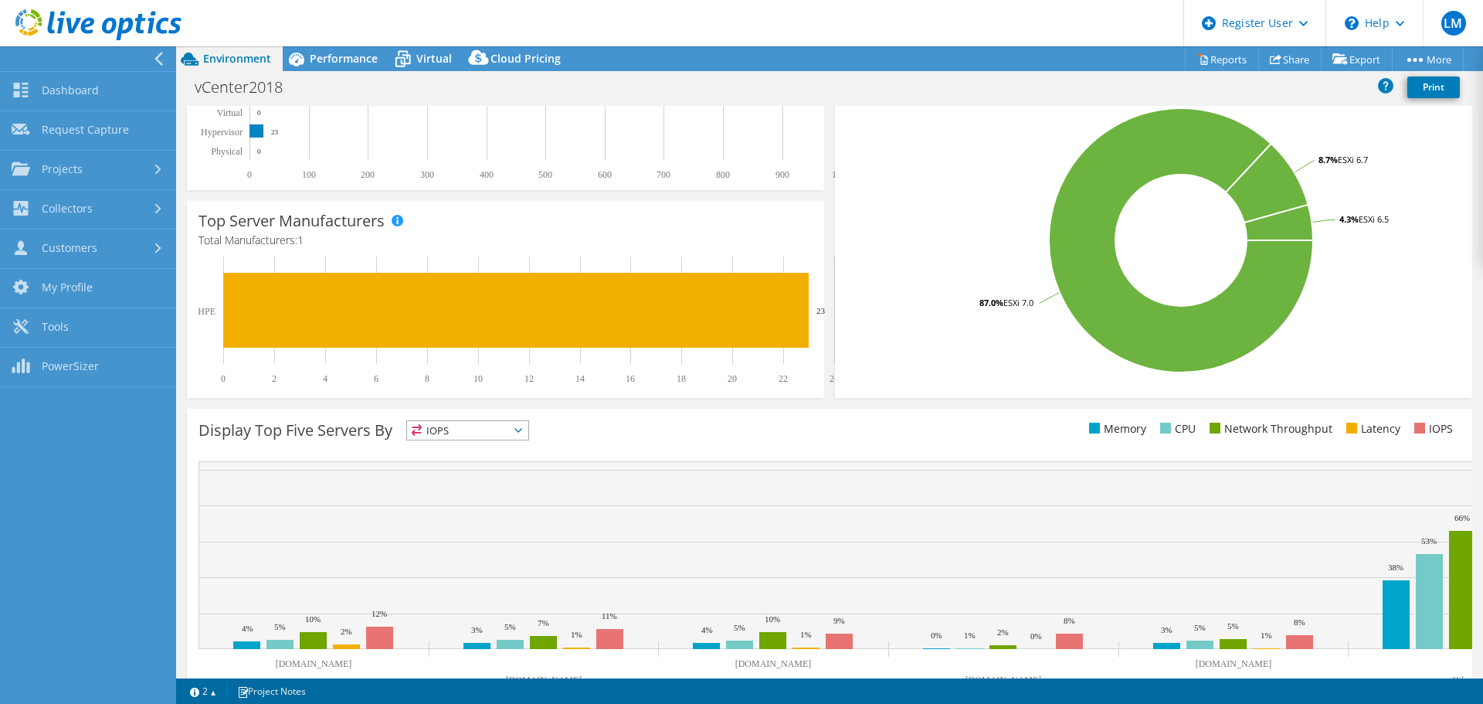
scroll to position [370, 0]
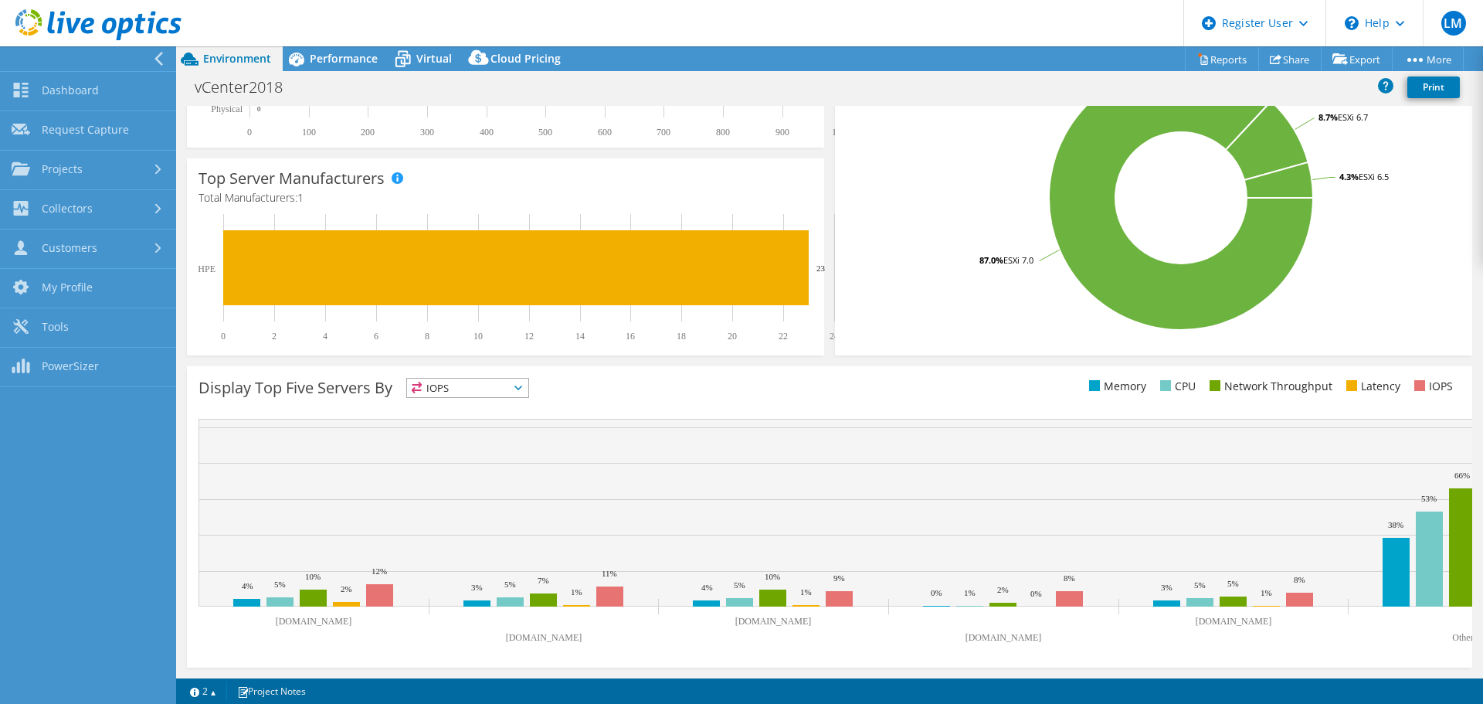
click at [157, 57] on use at bounding box center [158, 59] width 8 height 14
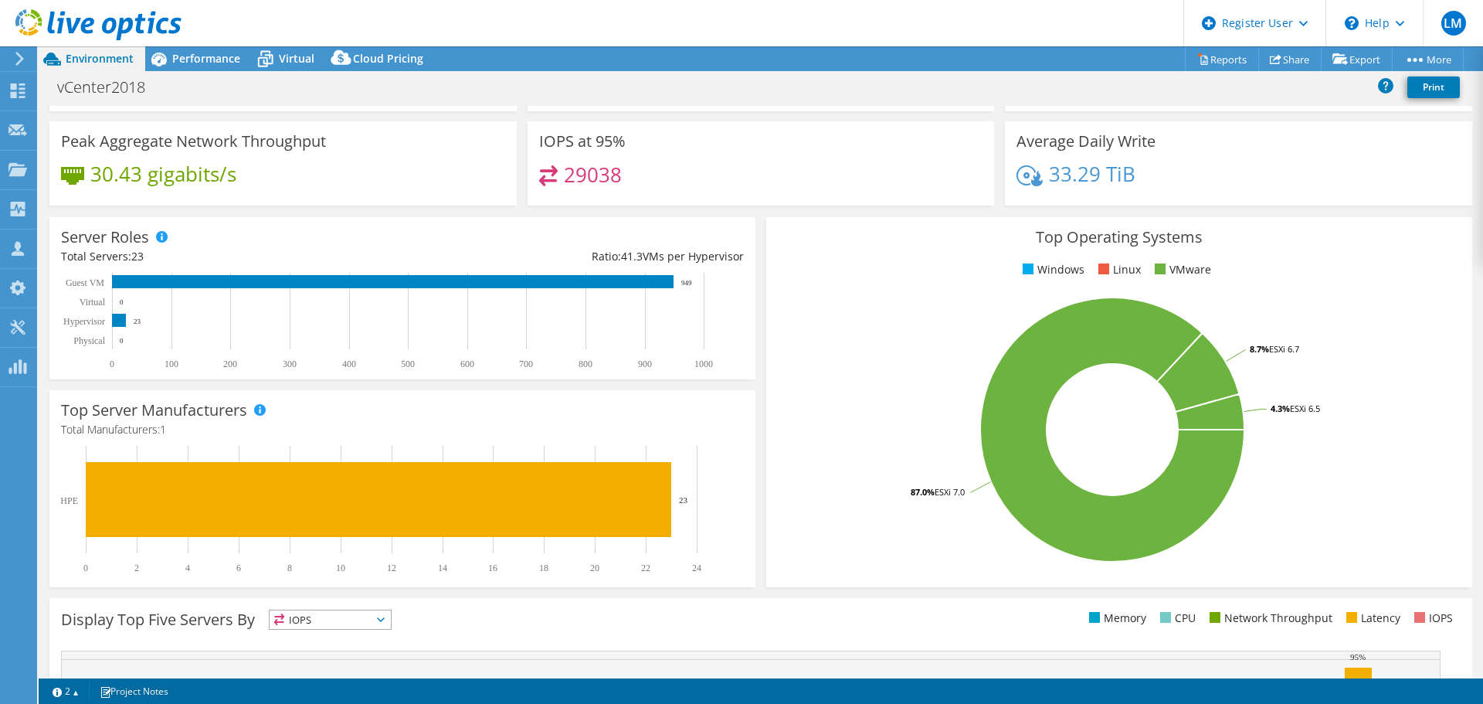
scroll to position [0, 0]
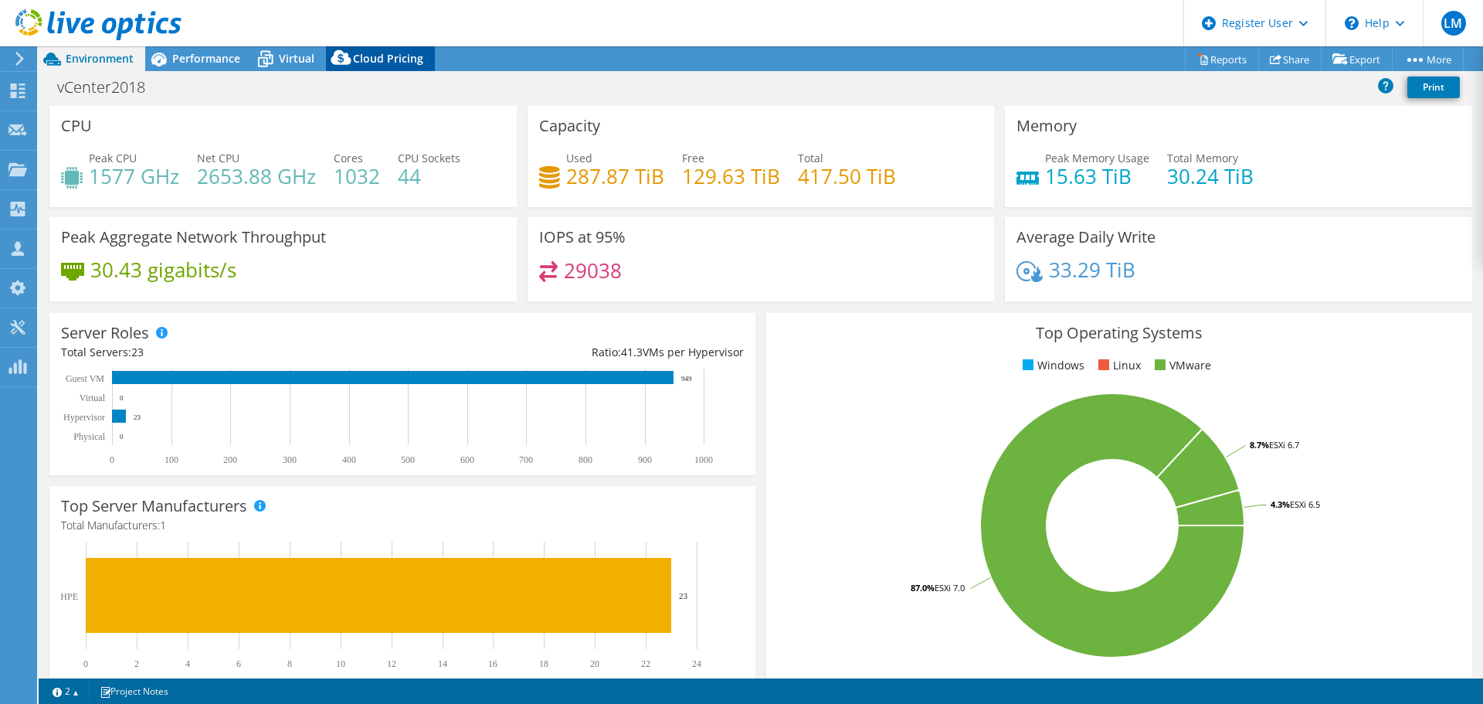
click at [370, 58] on span "Cloud Pricing" at bounding box center [388, 58] width 70 height 15
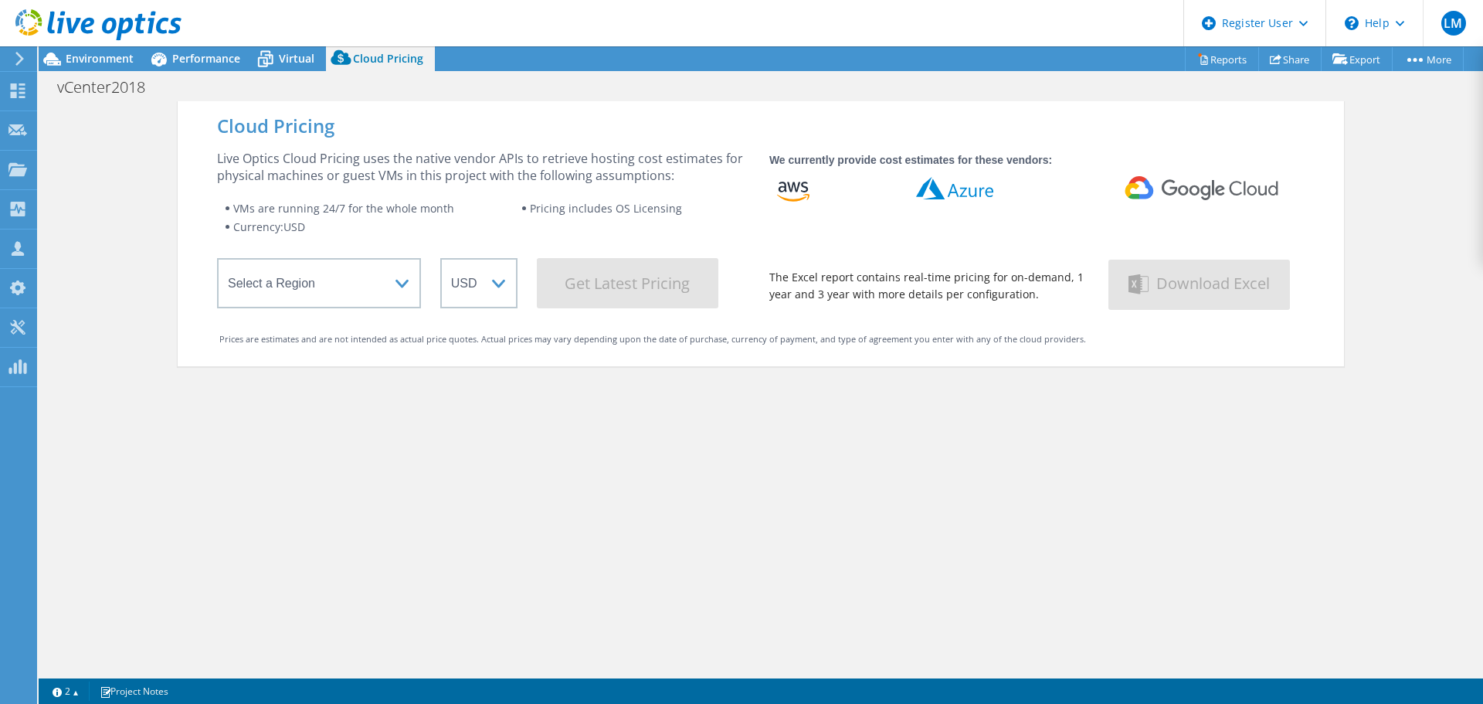
click at [1030, 586] on div "Cloud Pricing Live Optics Cloud Pricing uses the native vendor APIs to retrieve…" at bounding box center [761, 453] width 1166 height 704
click at [875, 537] on div "Cloud Pricing Live Optics Cloud Pricing uses the native vendor APIs to retrieve…" at bounding box center [761, 453] width 1166 height 704
click at [1167, 510] on div "Cloud Pricing Live Optics Cloud Pricing uses the native vendor APIs to retrieve…" at bounding box center [761, 453] width 1166 height 704
click at [1161, 524] on div "Cloud Pricing Live Optics Cloud Pricing uses the native vendor APIs to retrieve…" at bounding box center [761, 453] width 1166 height 704
click at [591, 546] on div "Cloud Pricing Live Optics Cloud Pricing uses the native vendor APIs to retrieve…" at bounding box center [761, 453] width 1166 height 704
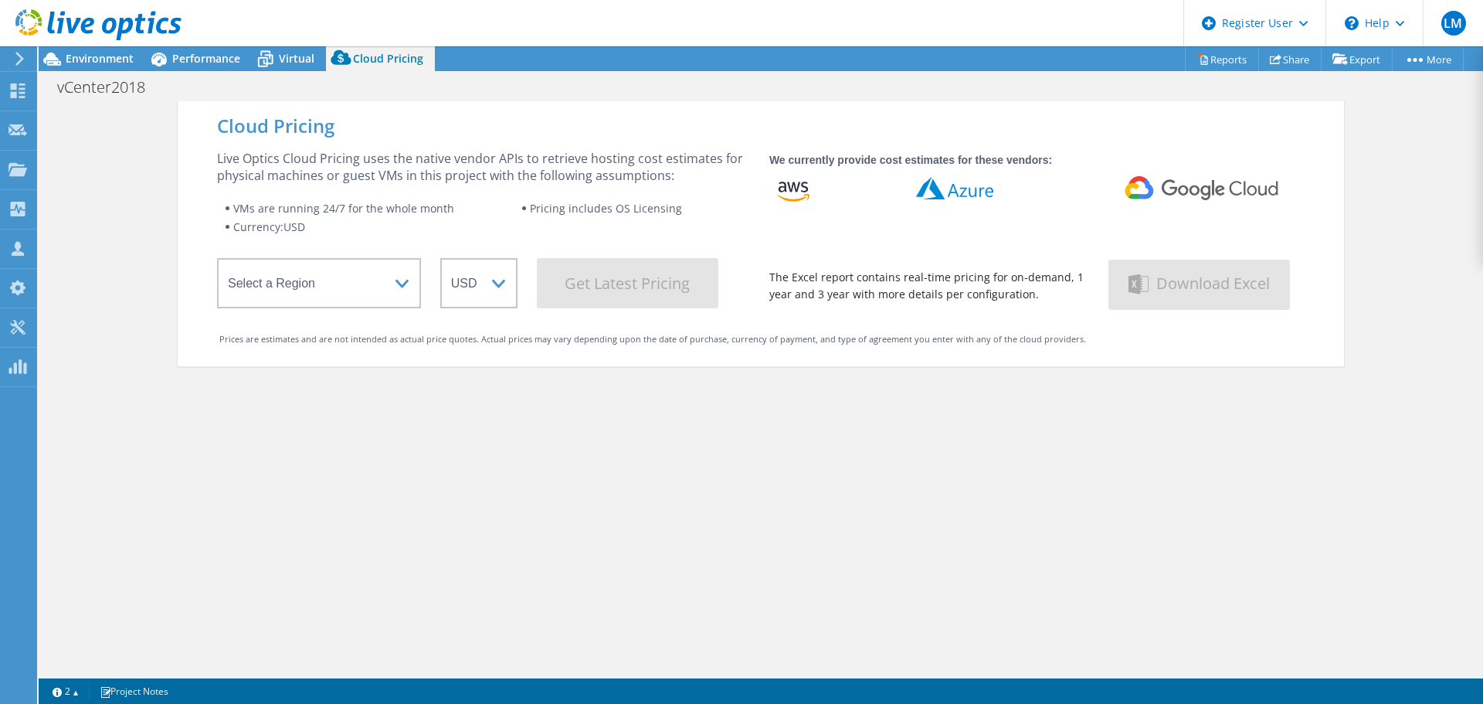
click at [587, 544] on div "Cloud Pricing Live Optics Cloud Pricing uses the native vendor APIs to retrieve…" at bounding box center [761, 453] width 1166 height 704
